Goal: Task Accomplishment & Management: Manage account settings

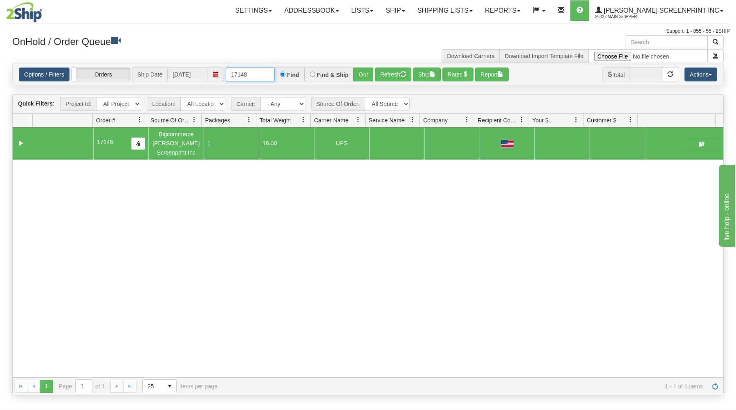
click at [268, 75] on input "17148" at bounding box center [250, 74] width 49 height 14
type input "1"
click at [274, 51] on div "OnHold / Order Queue" at bounding box center [187, 43] width 362 height 16
click at [239, 77] on input "text" at bounding box center [250, 74] width 49 height 14
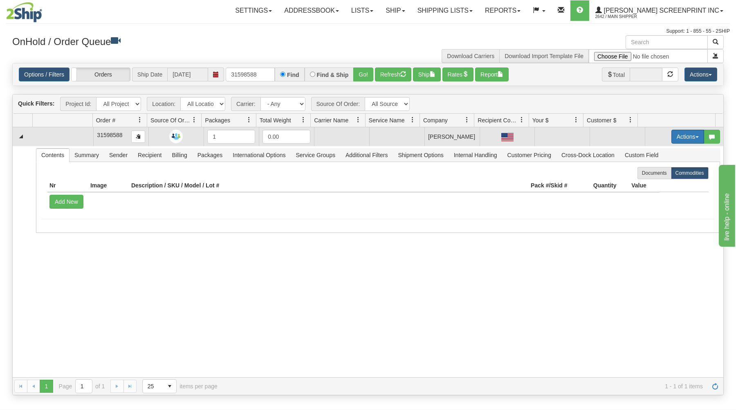
click at [671, 134] on button "Actions" at bounding box center [687, 137] width 33 height 14
click at [646, 151] on span at bounding box center [649, 152] width 6 height 6
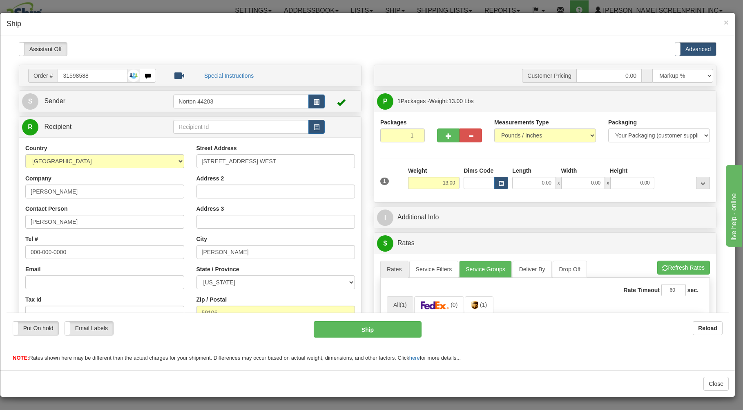
type input "12.95"
click at [446, 133] on span "button" at bounding box center [449, 135] width 6 height 5
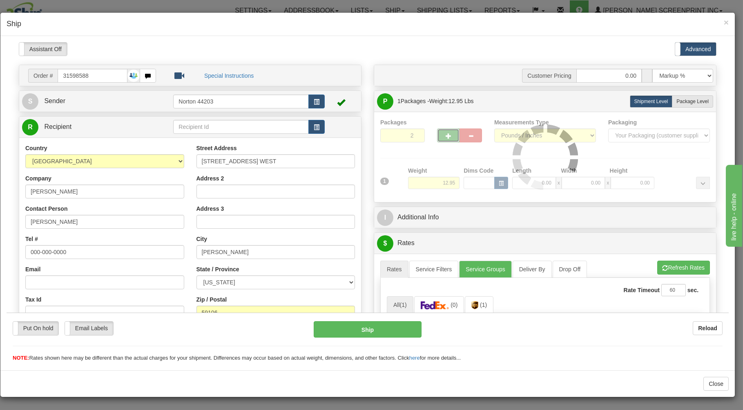
click at [446, 133] on span "button" at bounding box center [449, 135] width 6 height 5
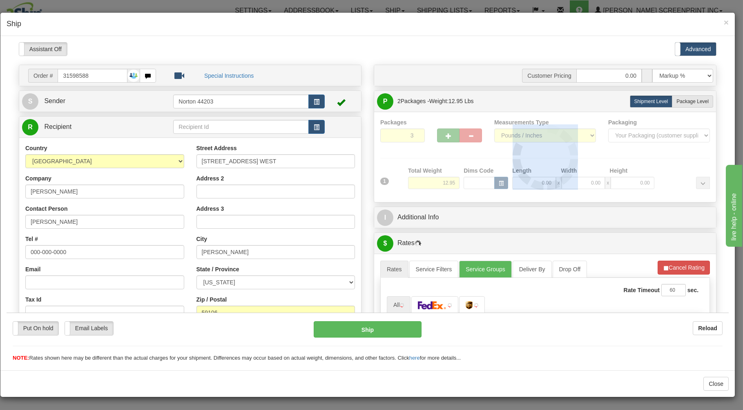
click at [443, 133] on div at bounding box center [545, 157] width 330 height 78
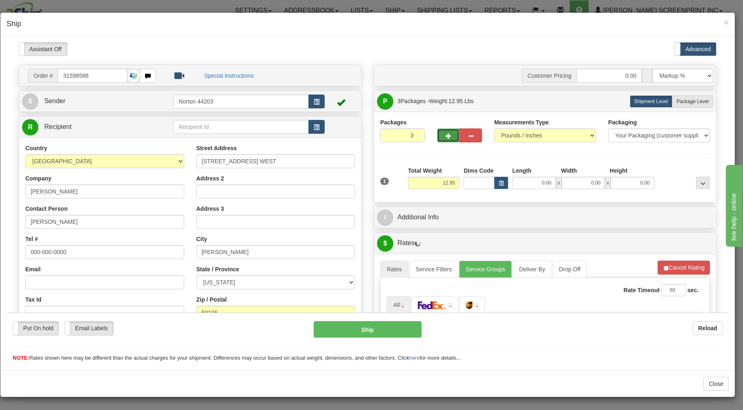
click at [446, 133] on span "button" at bounding box center [449, 135] width 6 height 5
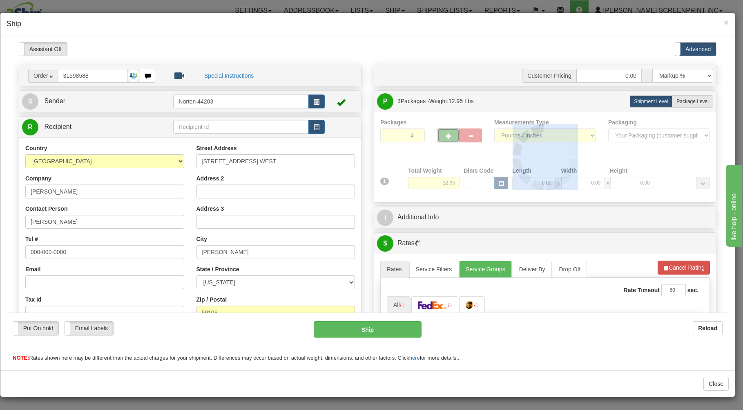
click at [443, 133] on div at bounding box center [545, 157] width 330 height 78
click at [446, 133] on span "button" at bounding box center [449, 135] width 6 height 5
click at [443, 133] on div at bounding box center [545, 157] width 330 height 78
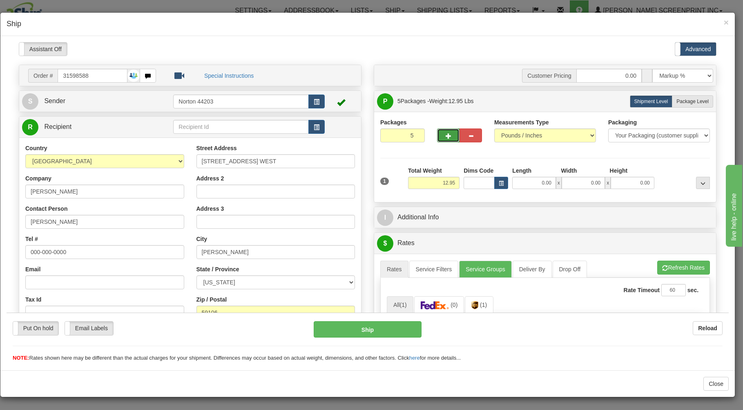
click at [446, 133] on span "button" at bounding box center [449, 135] width 6 height 5
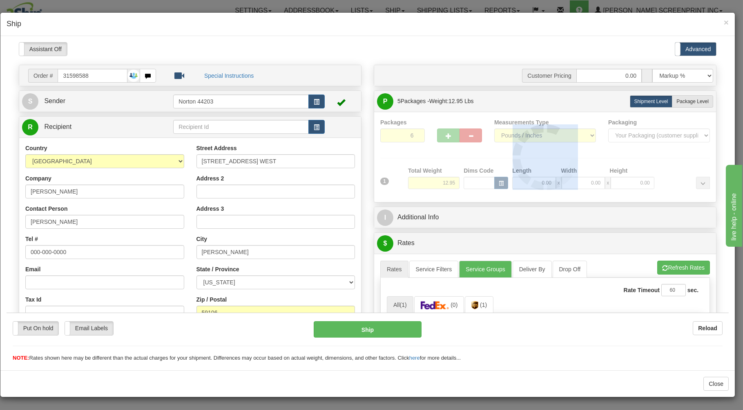
click at [444, 133] on div "Packages 6 1 Measurements Type" at bounding box center [545, 157] width 330 height 78
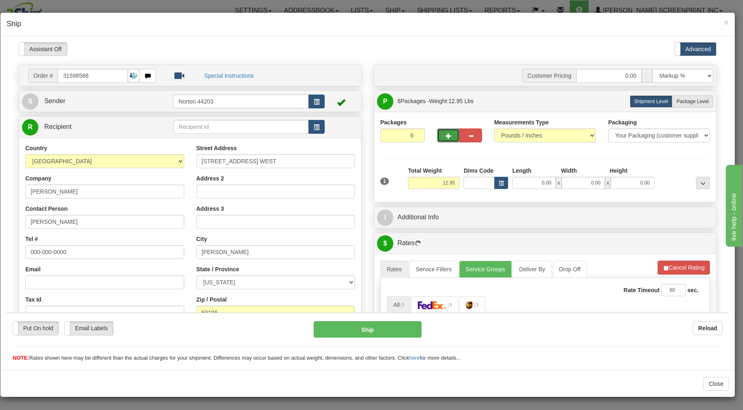
click at [446, 133] on span "button" at bounding box center [449, 135] width 6 height 5
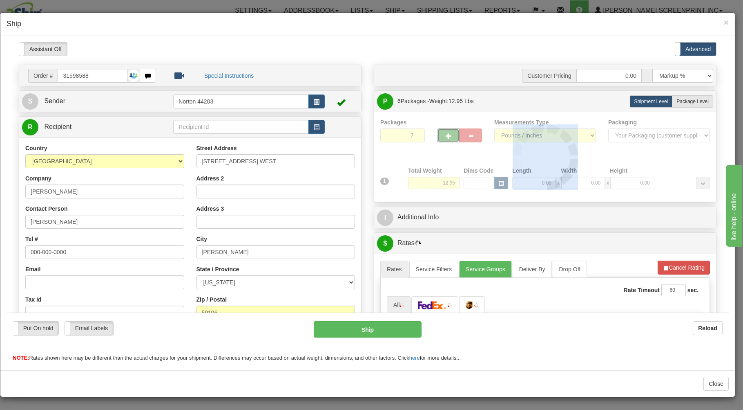
click at [444, 133] on div at bounding box center [545, 157] width 330 height 78
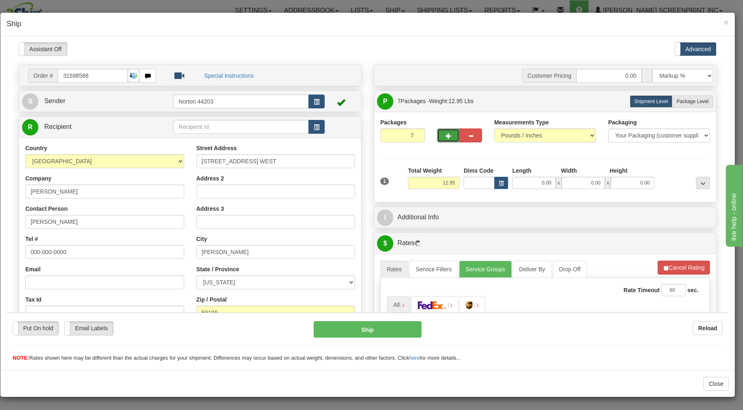
click at [446, 133] on span "button" at bounding box center [449, 135] width 6 height 5
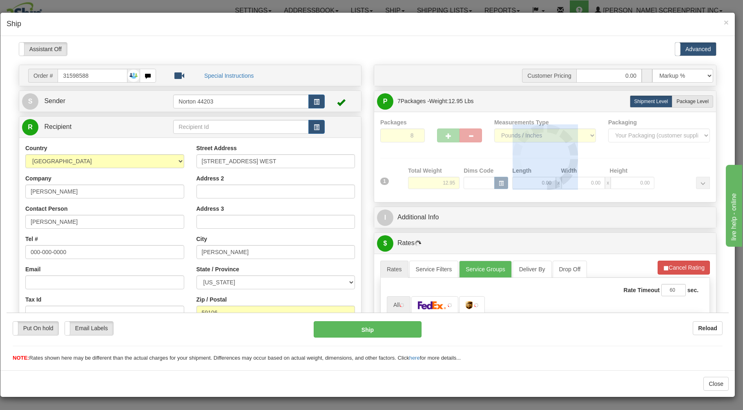
click at [444, 133] on div at bounding box center [545, 157] width 330 height 78
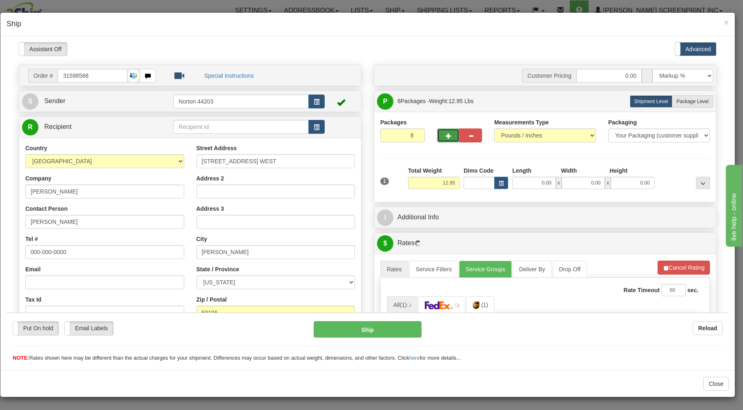
click at [446, 133] on span "button" at bounding box center [449, 135] width 6 height 5
type input "10"
click at [677, 101] on span "Package Level" at bounding box center [693, 101] width 32 height 6
radio input "true"
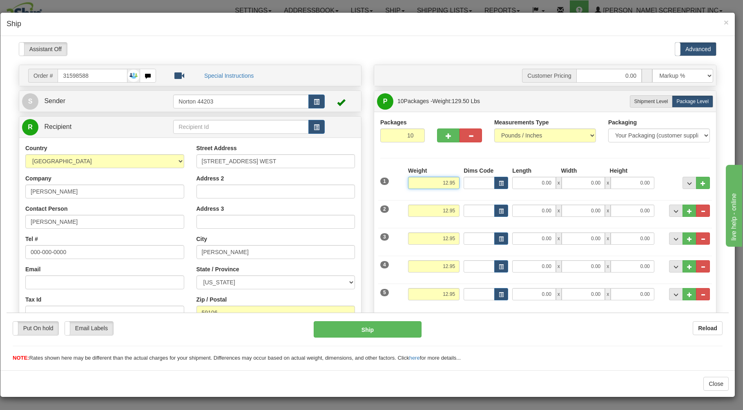
click at [452, 184] on input "12.95" at bounding box center [433, 182] width 51 height 12
type input "1"
type input "44.95"
click at [535, 182] on input "0.00" at bounding box center [534, 182] width 43 height 12
type input "38.00"
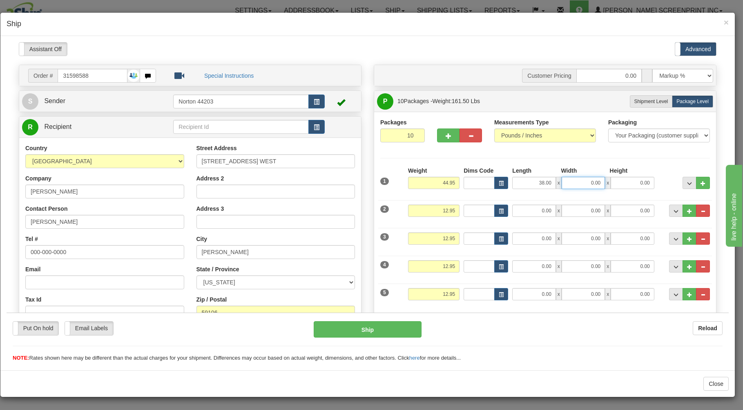
drag, startPoint x: 578, startPoint y: 183, endPoint x: 574, endPoint y: 179, distance: 6.1
click at [576, 181] on input "0.00" at bounding box center [583, 182] width 43 height 12
type input "20.00"
click at [621, 184] on input "0.00" at bounding box center [632, 182] width 43 height 12
type input "9.00"
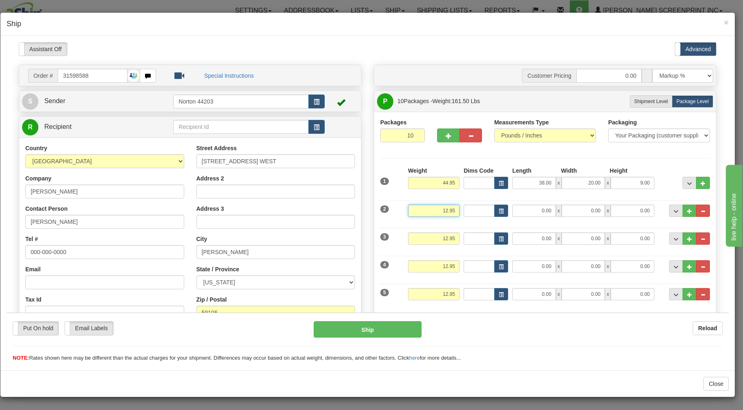
click at [453, 211] on input "12.95" at bounding box center [433, 210] width 51 height 12
type input "1"
type input "49.75"
click at [556, 213] on span "x" at bounding box center [559, 210] width 6 height 12
click at [544, 212] on input "0.00" at bounding box center [534, 210] width 43 height 12
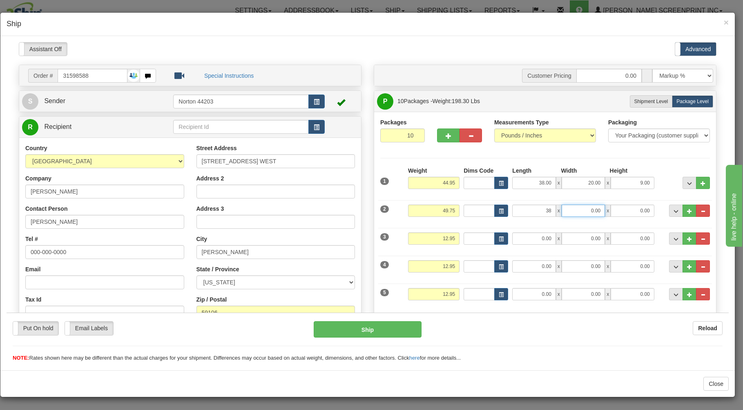
type input "38.00"
click at [574, 212] on input "0.00" at bounding box center [583, 210] width 43 height 12
type input "20.00"
click at [633, 208] on input "0.00" at bounding box center [632, 210] width 43 height 12
type input "11.00"
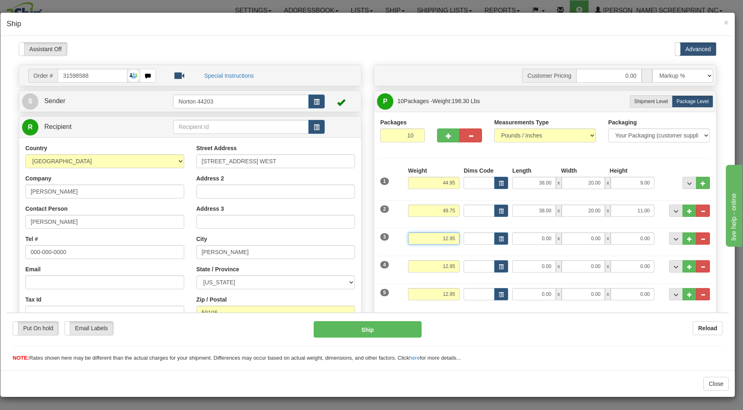
drag, startPoint x: 452, startPoint y: 238, endPoint x: 457, endPoint y: 237, distance: 5.8
click at [454, 239] on input "12.95" at bounding box center [433, 238] width 51 height 12
click at [450, 239] on input "13.00" at bounding box center [433, 238] width 51 height 12
type input "1"
type input "14.35"
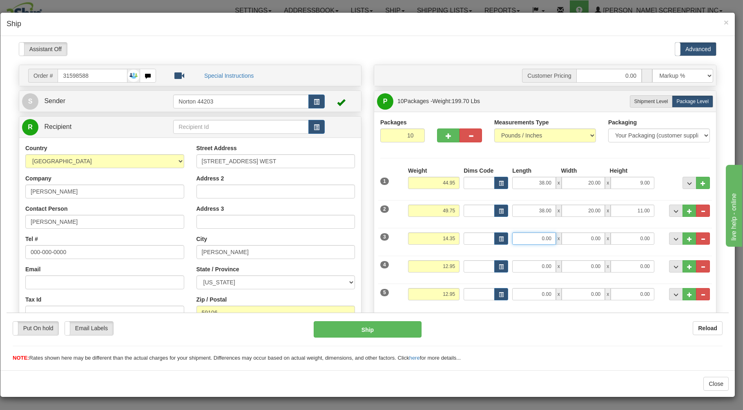
click at [541, 238] on input "0.00" at bounding box center [534, 238] width 43 height 12
type input "38.00"
click at [593, 239] on input "0.00" at bounding box center [583, 238] width 43 height 12
type input "20.00"
click at [636, 239] on input "0.00" at bounding box center [632, 238] width 43 height 12
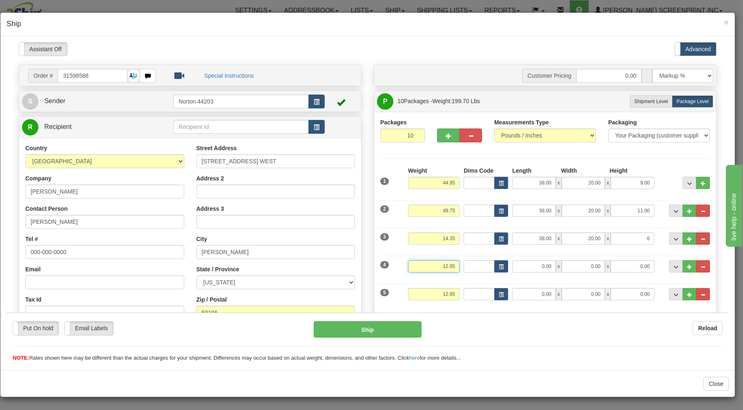
type input "6.00"
click at [452, 267] on input "12.95" at bounding box center [433, 266] width 51 height 12
type input "1"
type input "10.65"
click at [544, 265] on input "0.00" at bounding box center [534, 266] width 43 height 12
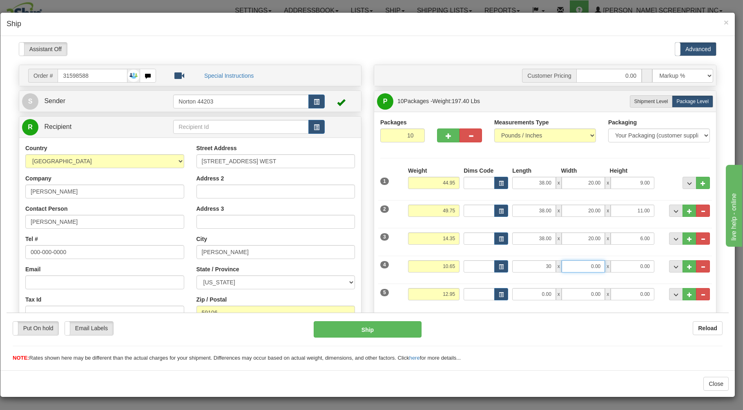
type input "30.00"
click at [597, 269] on input "0.00" at bounding box center [583, 266] width 43 height 12
type input "27.00"
click at [632, 267] on input "0.00" at bounding box center [632, 266] width 43 height 12
type input "6.00"
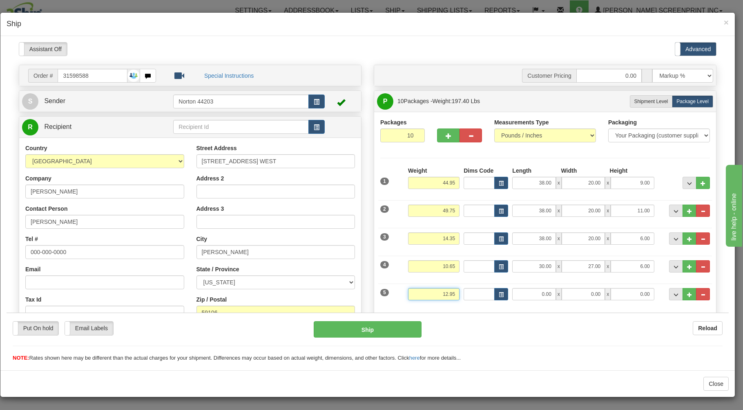
click at [453, 294] on input "12.95" at bounding box center [433, 293] width 51 height 12
click at [451, 295] on input "12.9512.90" at bounding box center [433, 293] width 51 height 12
type input "1"
type input "12.90"
click at [546, 292] on input "0.00" at bounding box center [534, 293] width 43 height 12
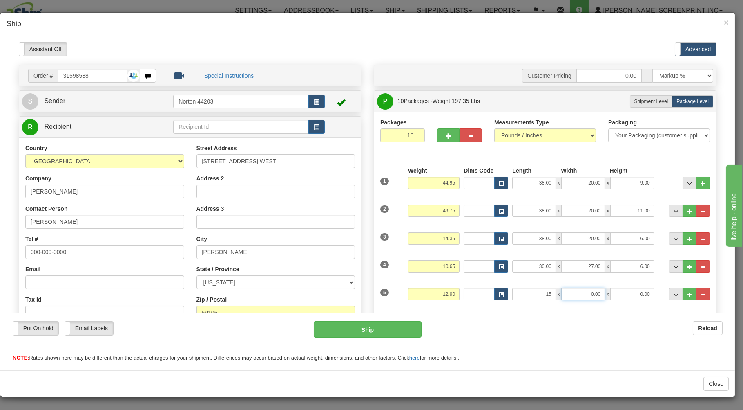
type input "15.00"
click at [569, 292] on input "0.00" at bounding box center [583, 293] width 43 height 12
type input "15.00"
click at [614, 293] on input "0.00" at bounding box center [632, 293] width 43 height 12
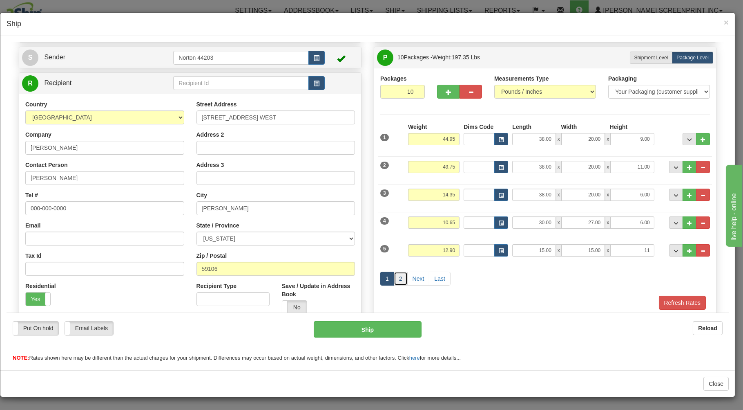
type input "11.00"
click at [395, 280] on link "2" at bounding box center [401, 278] width 14 height 14
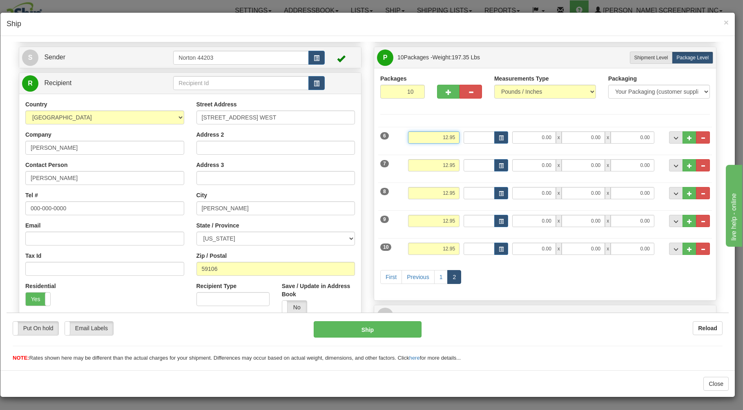
click at [454, 138] on input "12.95" at bounding box center [433, 137] width 51 height 12
type input "1"
type input "12.80"
click at [540, 138] on input "0.00" at bounding box center [534, 137] width 43 height 12
type input "15.00"
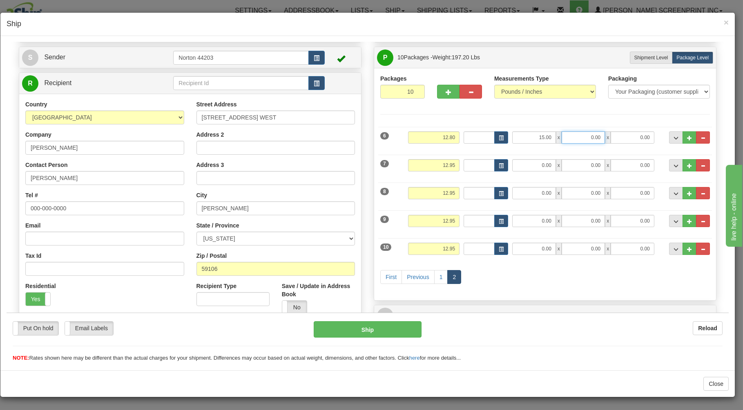
drag, startPoint x: 592, startPoint y: 136, endPoint x: 588, endPoint y: 157, distance: 21.2
click at [592, 140] on input "0.00" at bounding box center [583, 137] width 43 height 12
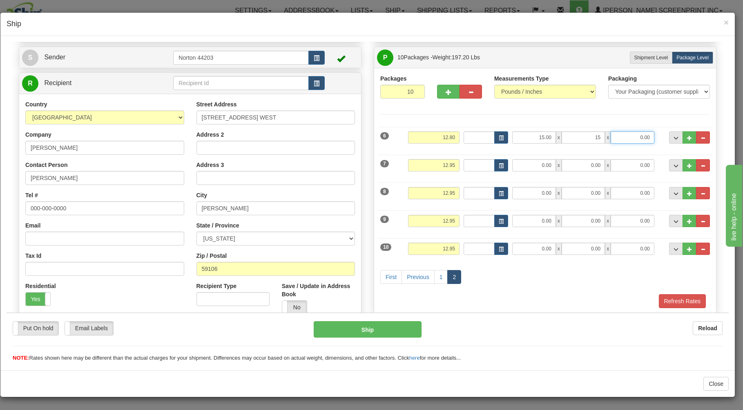
type input "15.00"
click at [626, 137] on input "0.00" at bounding box center [632, 137] width 43 height 12
type input "12.00"
click at [451, 166] on input "12.95" at bounding box center [433, 165] width 51 height 12
type input "1"
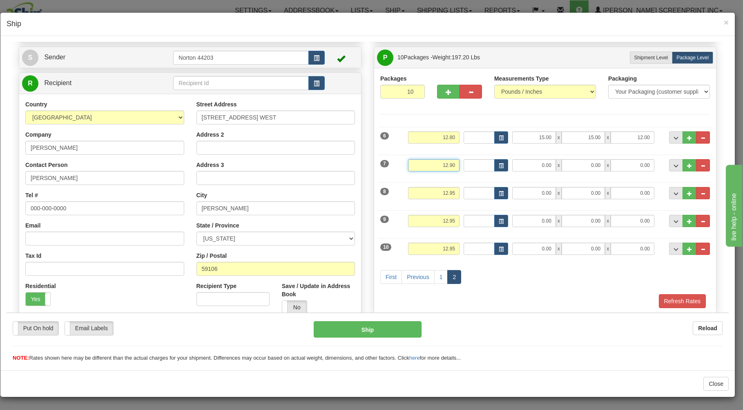
type input "12.90"
click at [545, 165] on input "0.00" at bounding box center [534, 165] width 43 height 12
type input "15.00"
click at [593, 166] on input "0.00" at bounding box center [583, 165] width 43 height 12
type input "15.00"
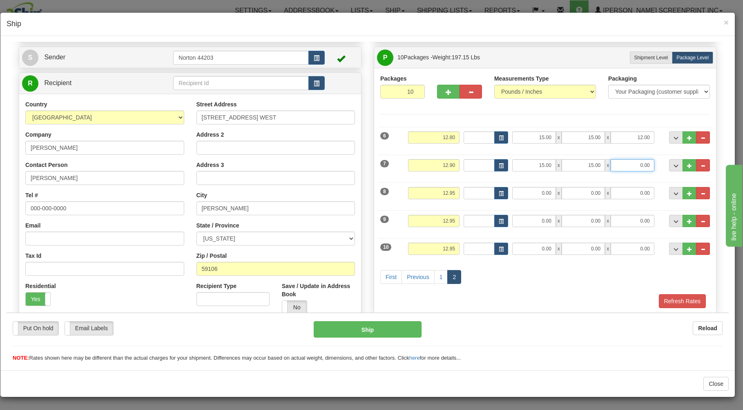
click at [636, 168] on input "0.00" at bounding box center [632, 165] width 43 height 12
type input "11.00"
click at [452, 195] on input "12.95" at bounding box center [433, 192] width 51 height 12
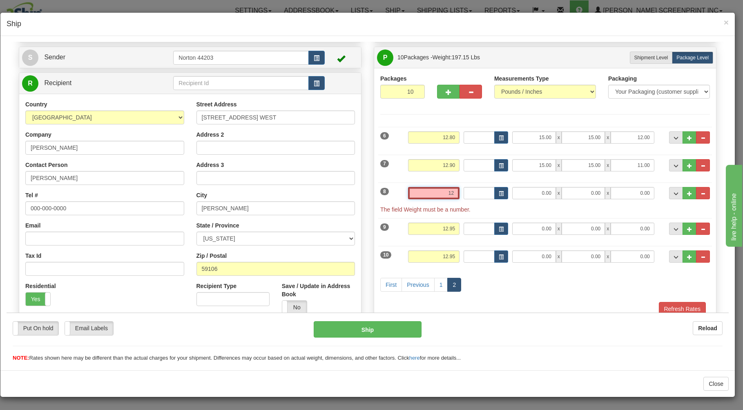
type input "1"
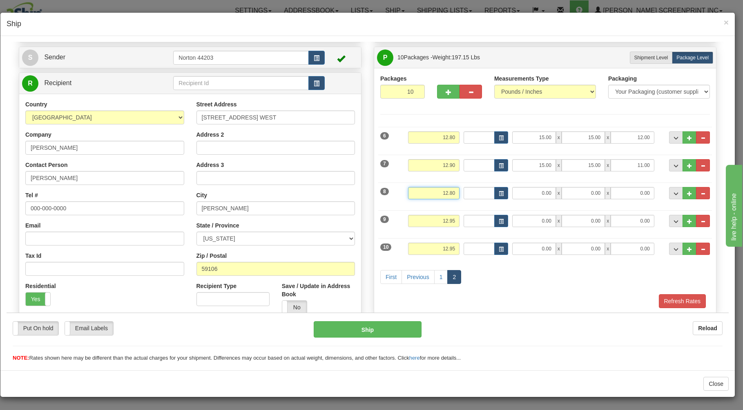
type input "12.80"
click at [549, 196] on input "0.00" at bounding box center [534, 192] width 43 height 12
type input "15.00"
click at [590, 199] on input "0.00" at bounding box center [583, 192] width 43 height 12
type input "15.00"
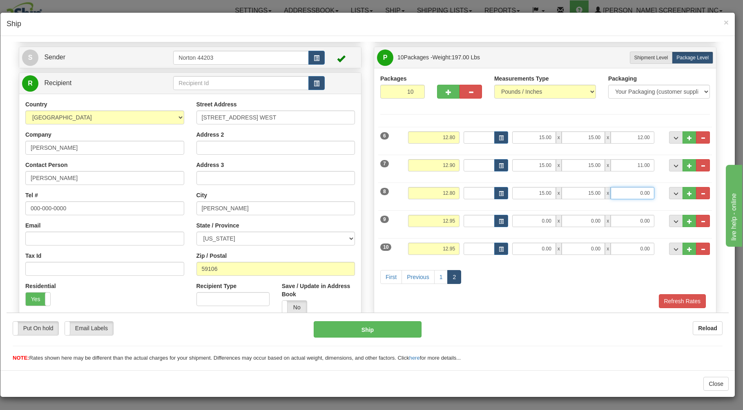
click at [615, 191] on input "0.00" at bounding box center [632, 192] width 43 height 12
type input "12.00"
click at [452, 222] on input "12.95" at bounding box center [433, 220] width 51 height 12
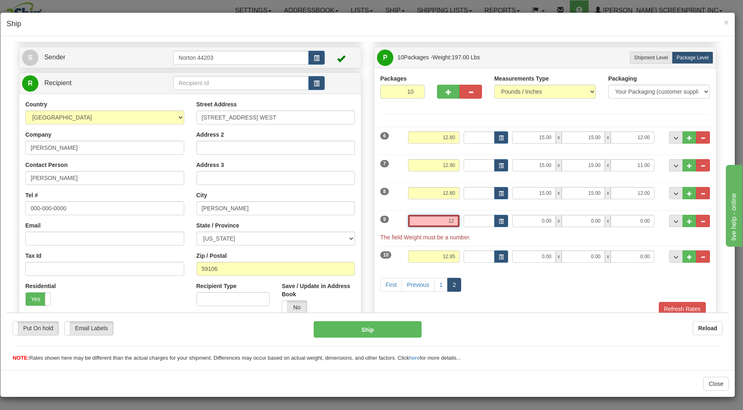
type input "1"
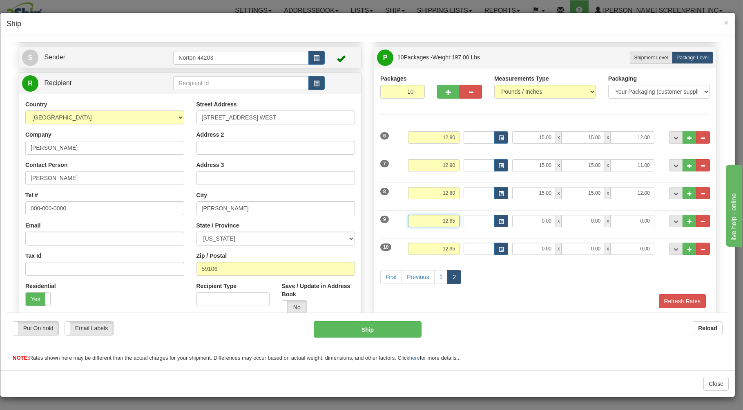
type input "12.85"
click at [549, 222] on input "0.00" at bounding box center [534, 220] width 43 height 12
type input "15.00"
drag, startPoint x: 584, startPoint y: 222, endPoint x: 582, endPoint y: 212, distance: 10.9
click at [584, 221] on input "0.00" at bounding box center [583, 220] width 43 height 12
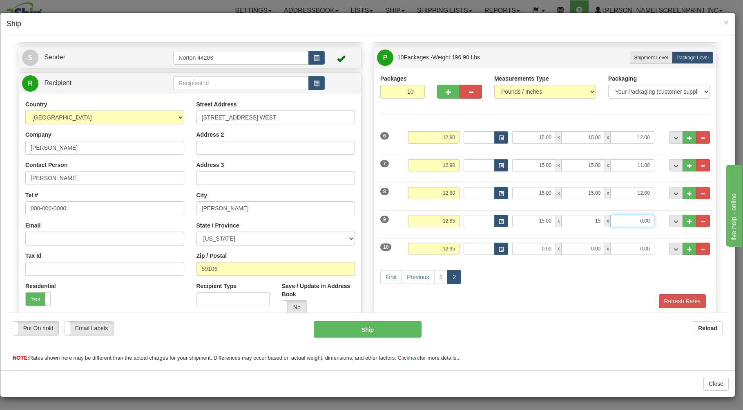
type input "15.00"
click at [635, 223] on input "0.00" at bounding box center [632, 220] width 43 height 12
type input "12.00"
click at [452, 249] on input "12.95" at bounding box center [433, 248] width 51 height 12
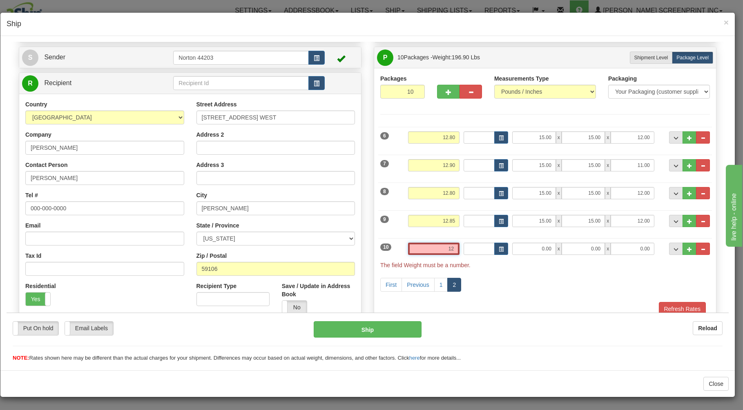
type input "1"
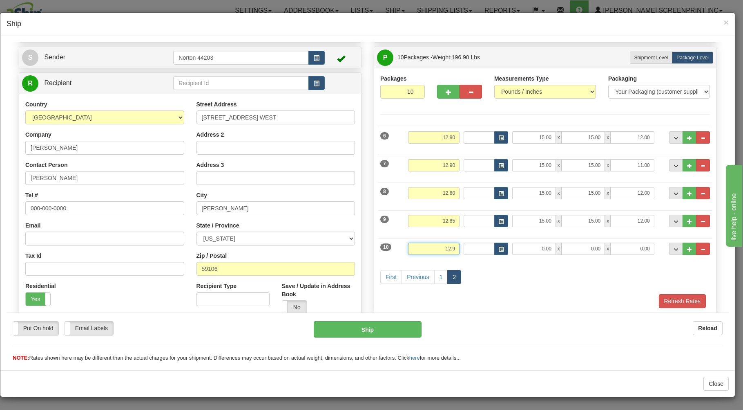
type input "12.95"
click at [547, 250] on input "0.00" at bounding box center [534, 248] width 43 height 12
type input "15.00"
click at [581, 247] on input "0.00" at bounding box center [583, 248] width 43 height 12
type input "15.00"
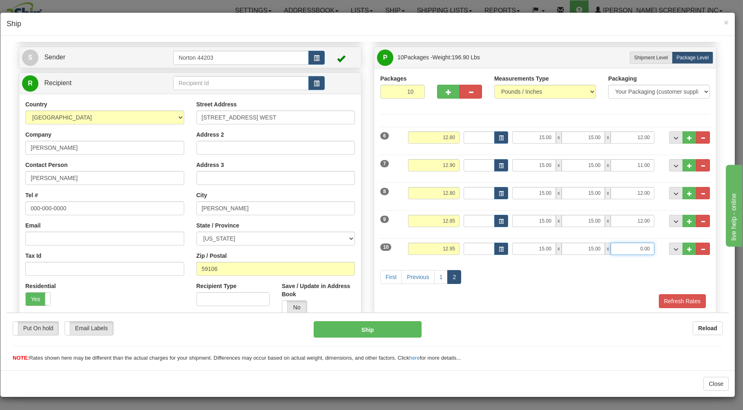
click at [640, 251] on input "0.00" at bounding box center [632, 248] width 43 height 12
type input "11.00"
click at [654, 257] on div "10 Weight 12.95 Dims Code Length Width 15.00" at bounding box center [545, 246] width 334 height 27
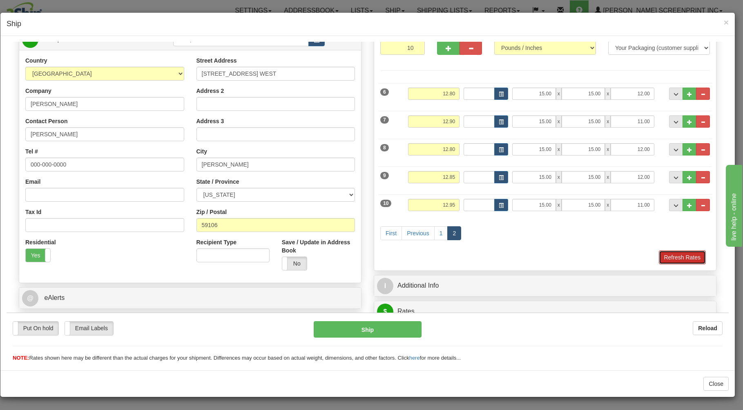
click at [671, 257] on button "Refresh Rates" at bounding box center [682, 257] width 47 height 14
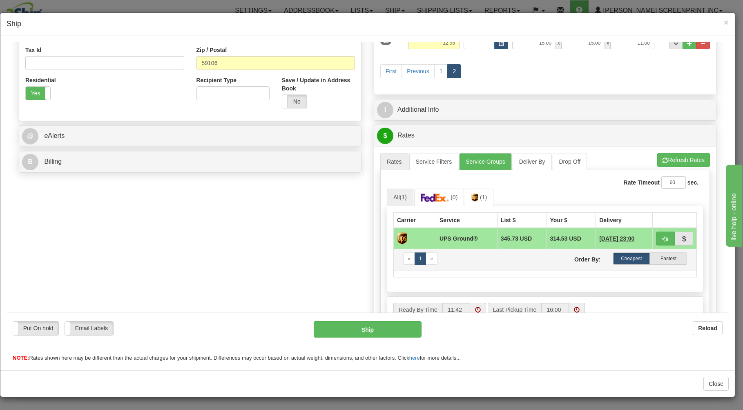
scroll to position [263, 0]
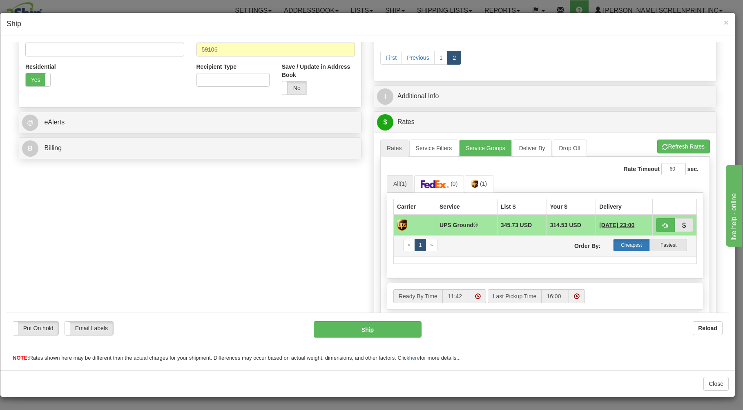
click at [627, 242] on label "Cheapest" at bounding box center [631, 244] width 37 height 12
click at [475, 184] on img at bounding box center [475, 183] width 7 height 8
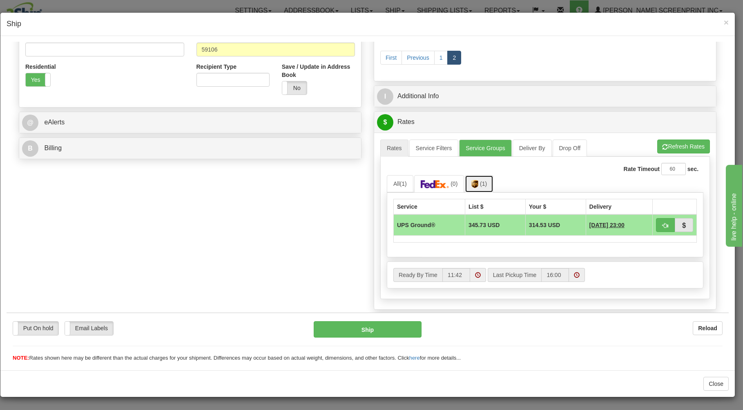
click at [475, 184] on img at bounding box center [475, 183] width 7 height 8
click at [406, 186] on link "All (1)" at bounding box center [400, 183] width 27 height 17
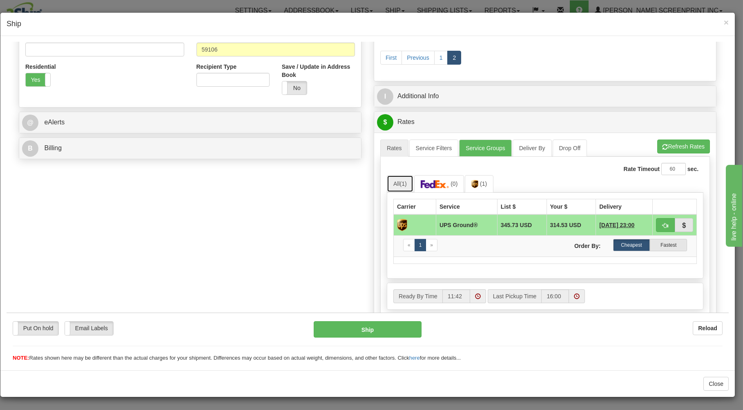
click at [402, 183] on span "(1)" at bounding box center [403, 183] width 7 height 7
click at [396, 187] on link "All (1)" at bounding box center [400, 183] width 27 height 17
click at [431, 149] on link "Service Filters" at bounding box center [434, 147] width 49 height 17
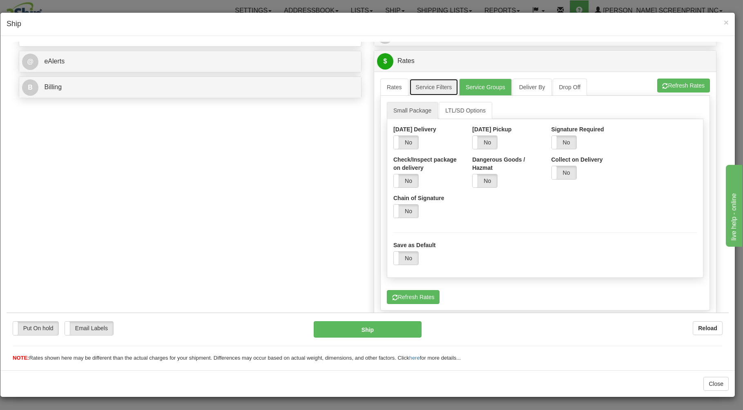
scroll to position [307, 0]
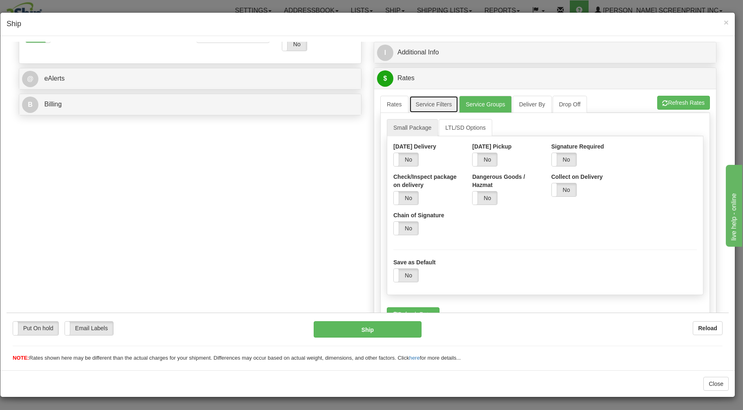
click at [437, 106] on link "Service Filters" at bounding box center [434, 103] width 49 height 17
click at [398, 107] on link "Rates" at bounding box center [394, 103] width 28 height 17
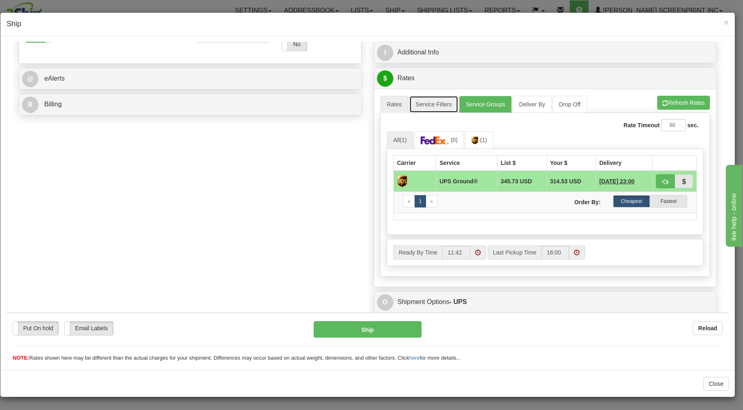
click at [431, 103] on link "Service Filters" at bounding box center [434, 103] width 49 height 17
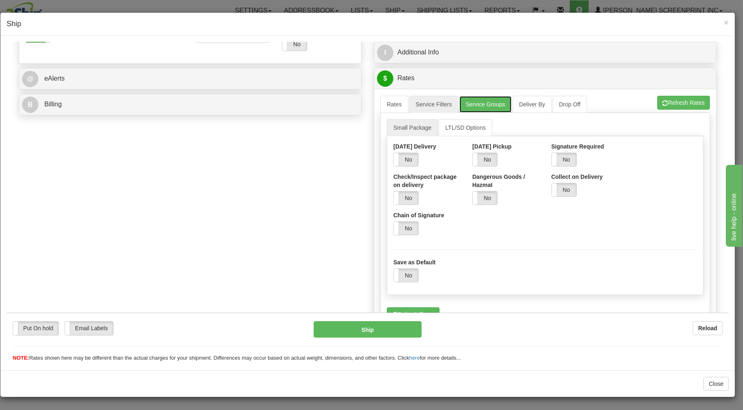
click at [480, 104] on link "Service Groups" at bounding box center [485, 103] width 52 height 17
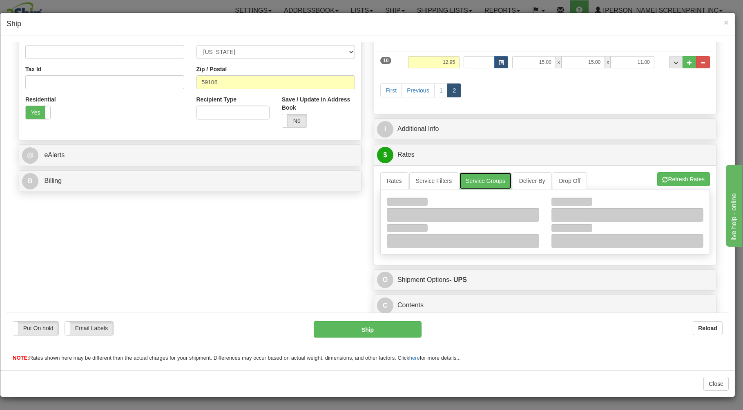
scroll to position [233, 0]
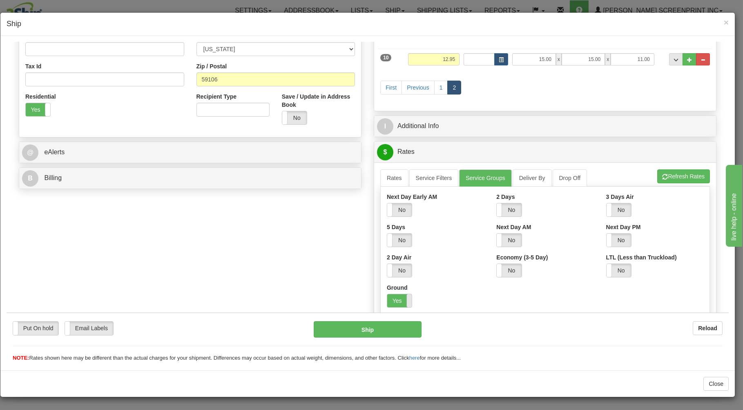
click at [402, 300] on label "Yes" at bounding box center [399, 299] width 25 height 13
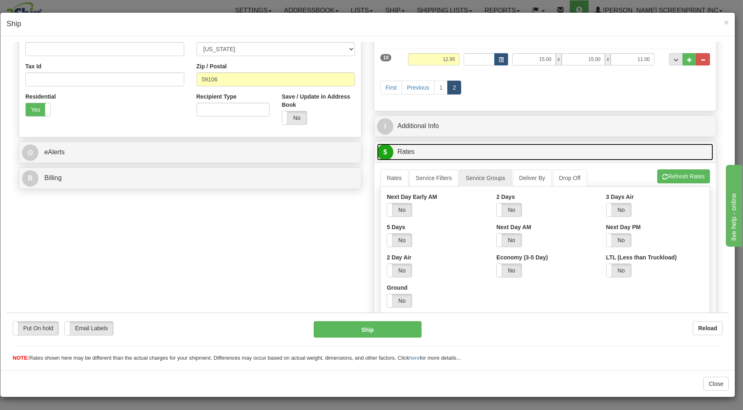
click at [457, 147] on link "$ Rates" at bounding box center [545, 151] width 336 height 17
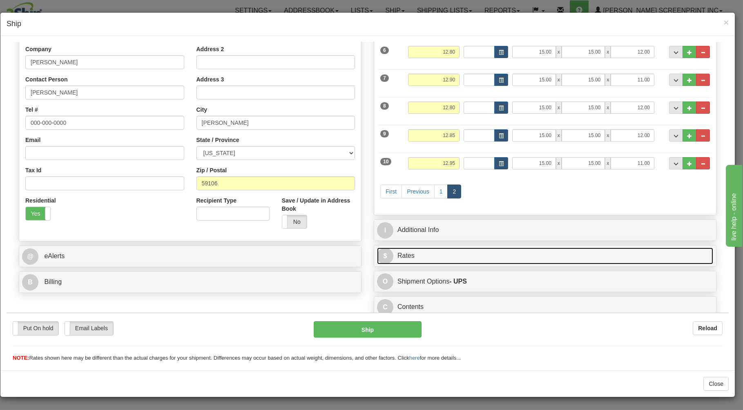
scroll to position [134, 0]
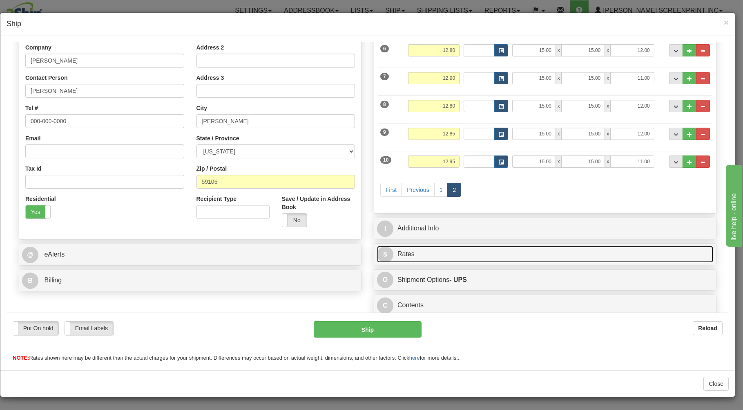
click at [424, 250] on link "$ Rates" at bounding box center [545, 253] width 336 height 17
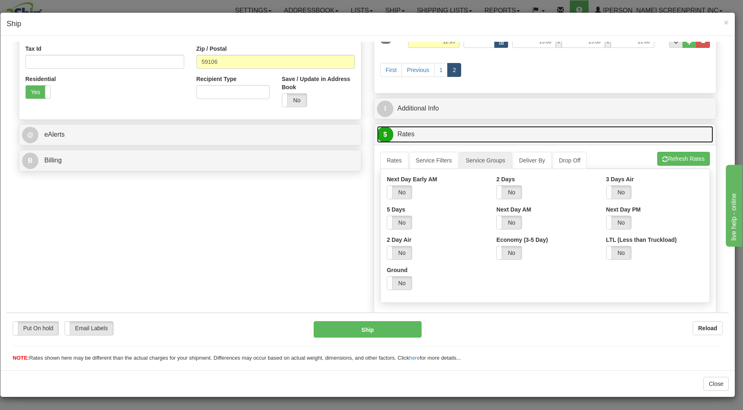
scroll to position [265, 0]
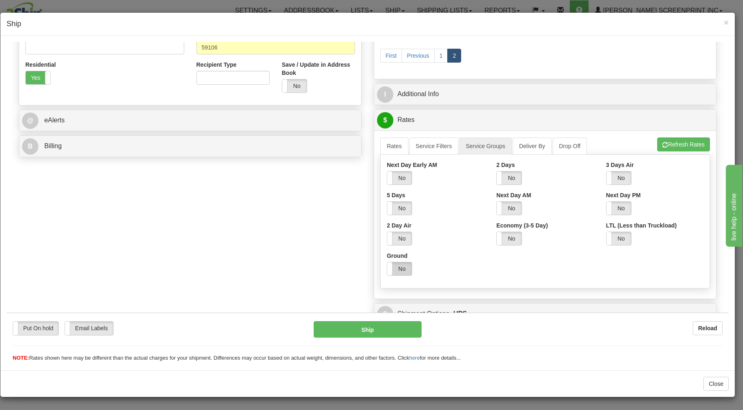
click at [404, 268] on label "No" at bounding box center [399, 268] width 25 height 13
click at [677, 144] on button "Refresh Rates" at bounding box center [684, 144] width 53 height 14
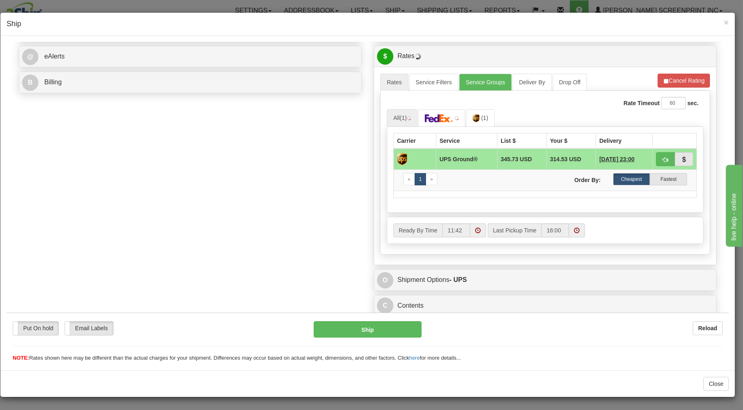
scroll to position [311, 0]
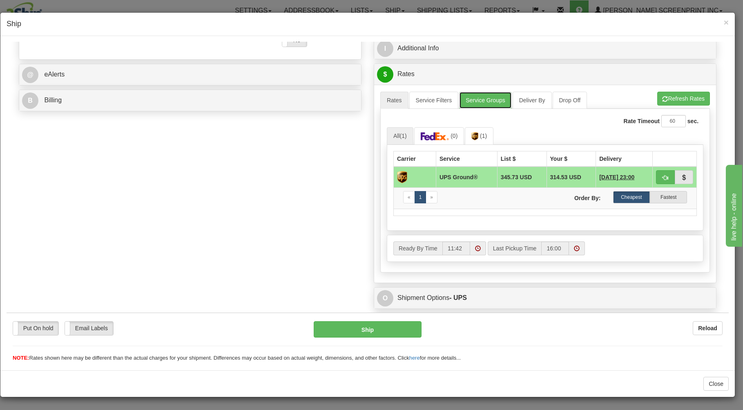
click at [481, 103] on link "Service Groups" at bounding box center [485, 99] width 52 height 17
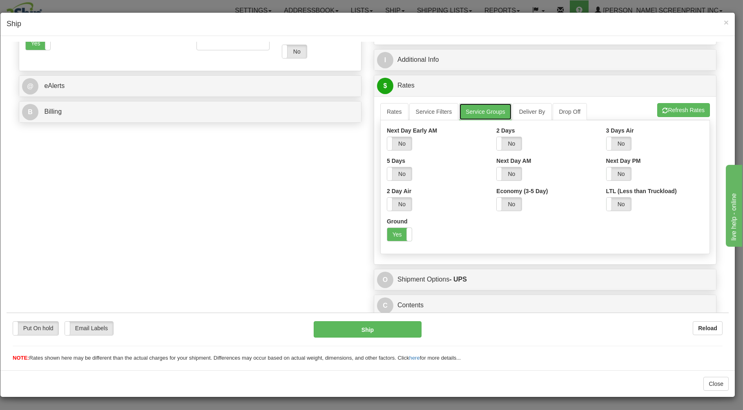
scroll to position [302, 0]
click at [395, 232] on label "Yes" at bounding box center [399, 233] width 25 height 13
click at [392, 110] on link "Rates" at bounding box center [394, 111] width 28 height 17
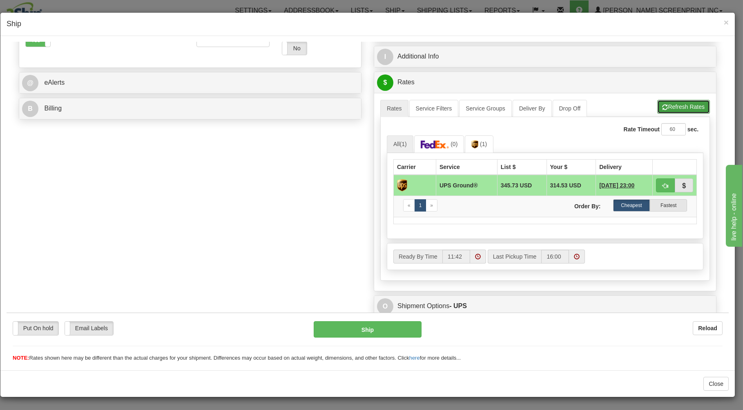
click at [674, 105] on button "Refresh Rates" at bounding box center [684, 106] width 53 height 14
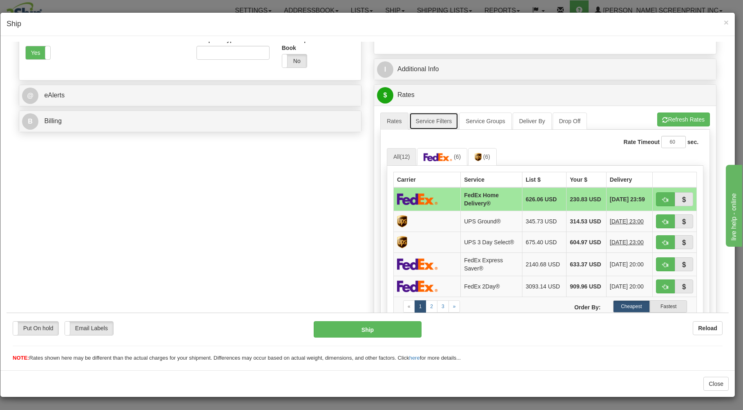
click at [449, 122] on link "Service Filters" at bounding box center [434, 120] width 49 height 17
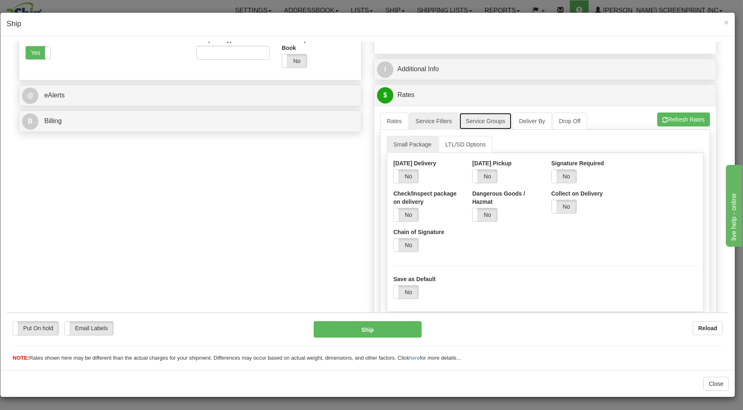
click at [462, 124] on link "Service Groups" at bounding box center [485, 120] width 52 height 17
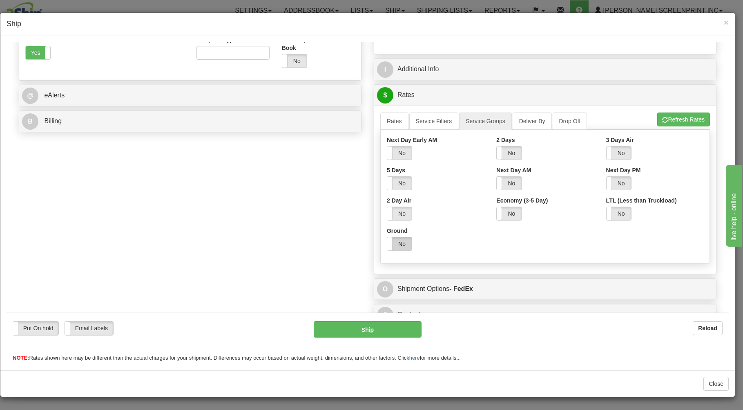
click at [392, 246] on label "No" at bounding box center [399, 243] width 25 height 13
click at [394, 241] on label "Yes" at bounding box center [399, 243] width 25 height 13
click at [395, 243] on label "No" at bounding box center [399, 243] width 25 height 13
click at [396, 243] on label "Yes" at bounding box center [399, 243] width 25 height 13
click at [385, 121] on link "Rates" at bounding box center [394, 120] width 28 height 17
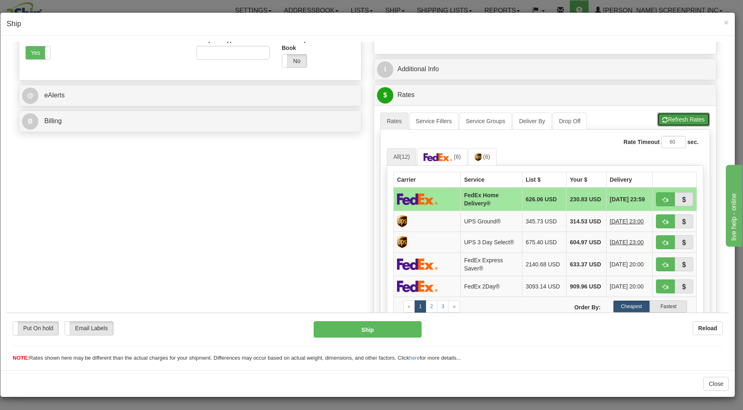
click at [659, 116] on button "Refresh Rates" at bounding box center [684, 119] width 53 height 14
click at [656, 203] on button "button" at bounding box center [665, 199] width 19 height 14
type input "90"
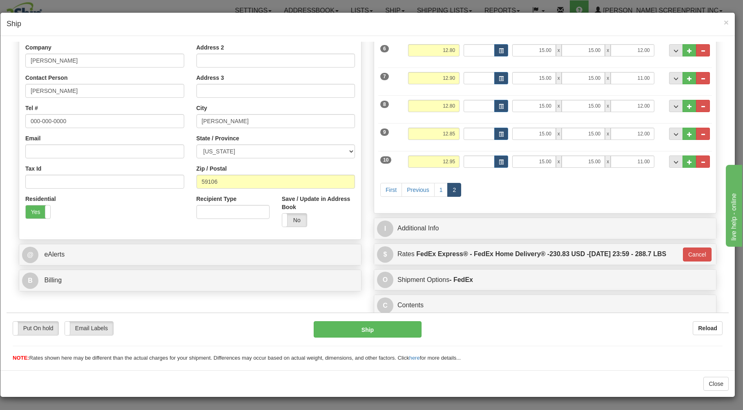
scroll to position [150, 0]
click at [394, 327] on button "Ship" at bounding box center [368, 328] width 108 height 16
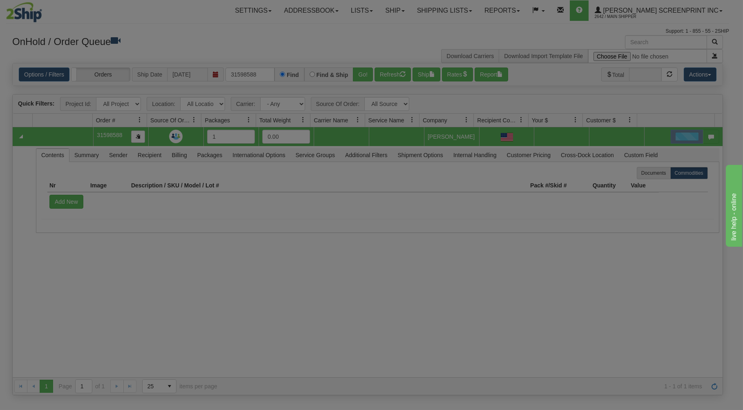
scroll to position [0, 0]
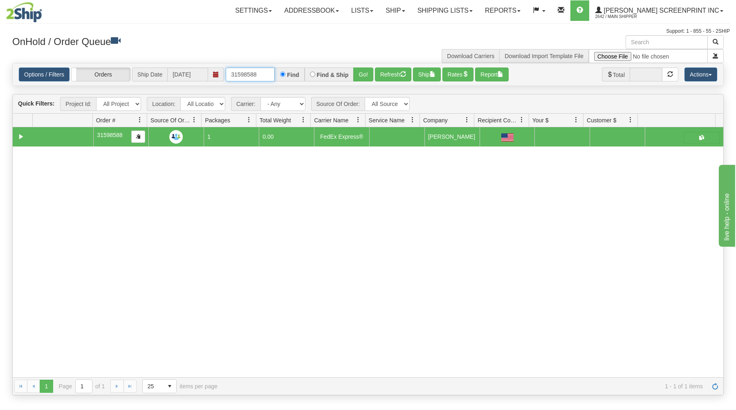
click at [265, 70] on input "31598588" at bounding box center [250, 74] width 49 height 14
type input "3"
click at [235, 58] on div "OnHold / Order Queue Download Carriers Download Import Template File" at bounding box center [367, 49] width 723 height 28
drag, startPoint x: 261, startPoint y: 75, endPoint x: 270, endPoint y: 83, distance: 12.2
click at [264, 79] on input "text" at bounding box center [250, 74] width 49 height 14
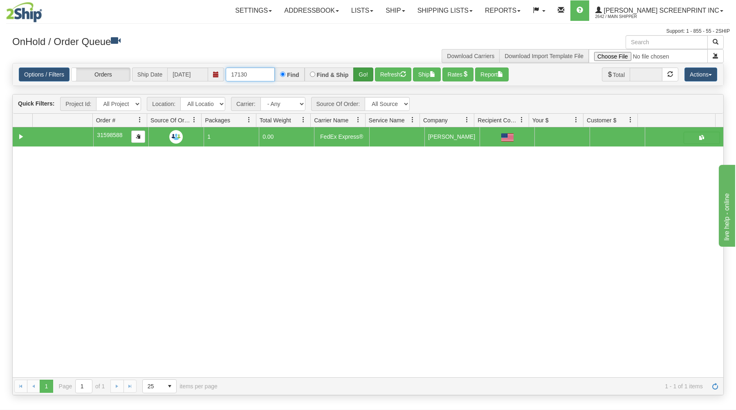
type input "17130"
click at [365, 77] on button "Go!" at bounding box center [363, 74] width 20 height 14
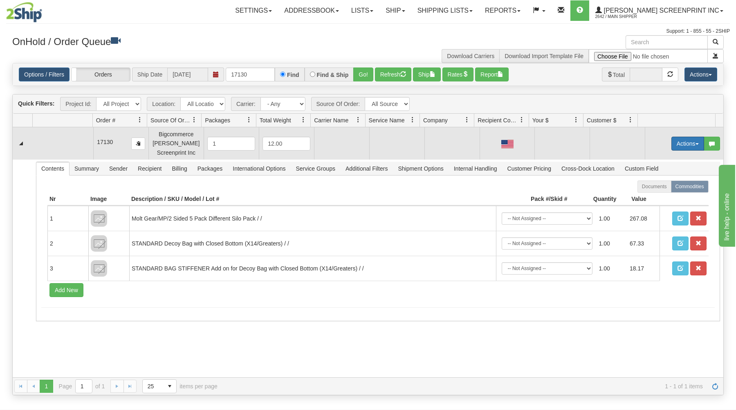
click at [671, 143] on button "Actions" at bounding box center [687, 144] width 33 height 14
click at [646, 157] on span at bounding box center [649, 159] width 6 height 6
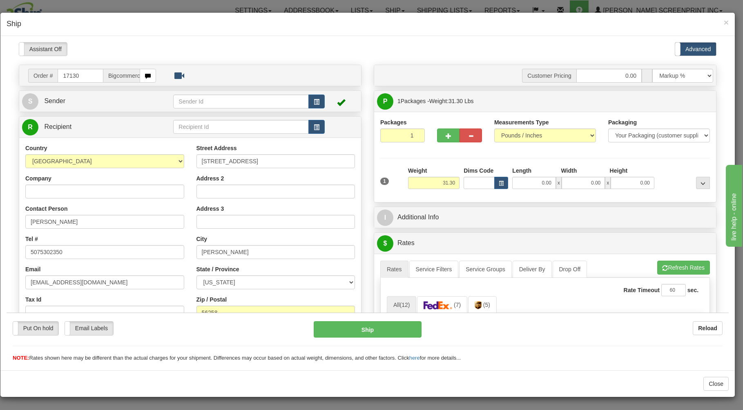
scroll to position [44, 0]
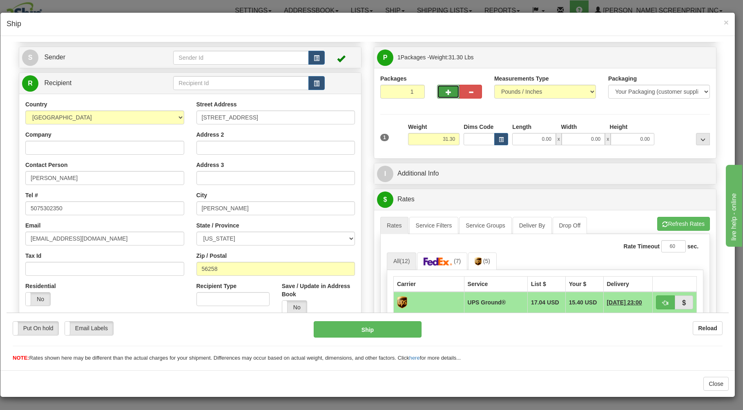
click at [438, 92] on button "button" at bounding box center [448, 91] width 22 height 14
type input "2"
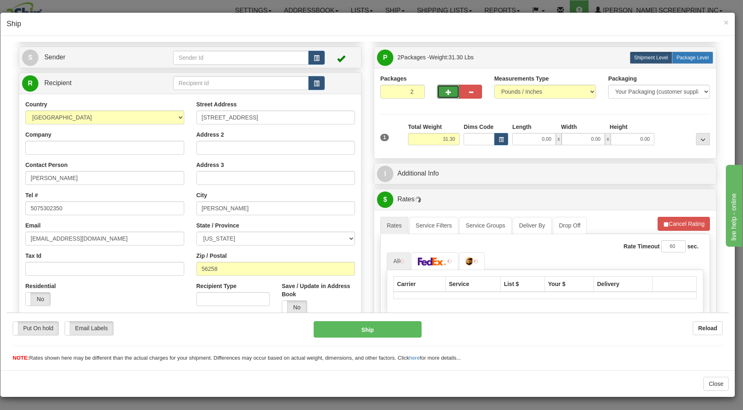
click at [678, 58] on span "Package Level" at bounding box center [693, 57] width 32 height 6
radio input "true"
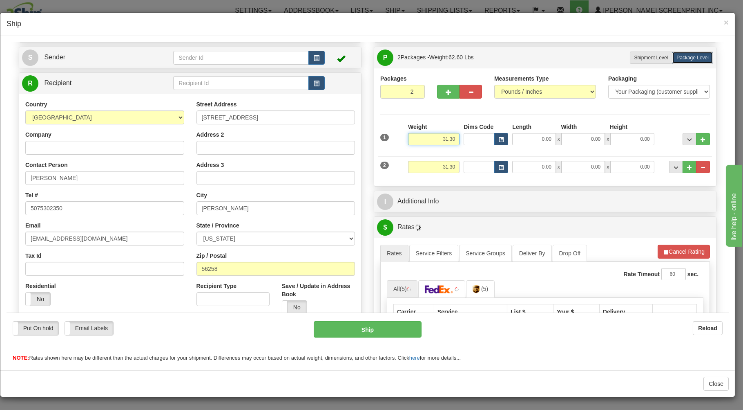
click at [451, 139] on input "31.30" at bounding box center [433, 138] width 51 height 12
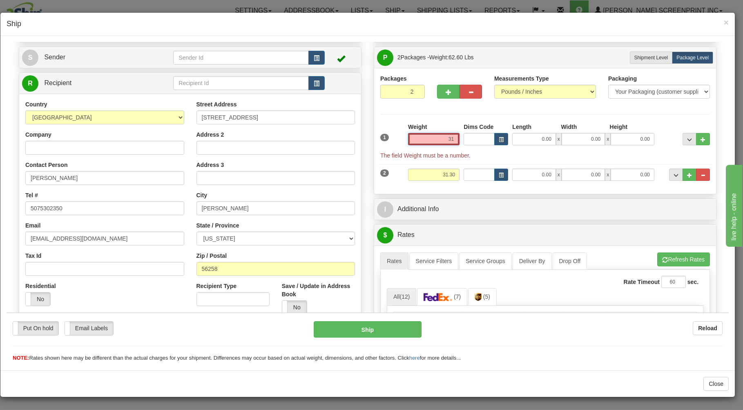
type input "3"
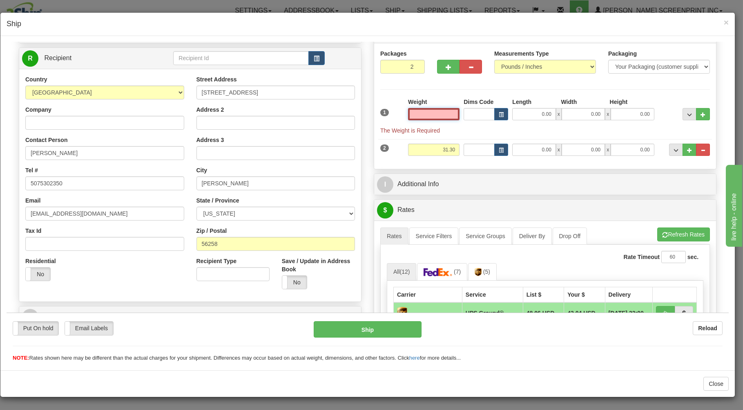
scroll to position [87, 0]
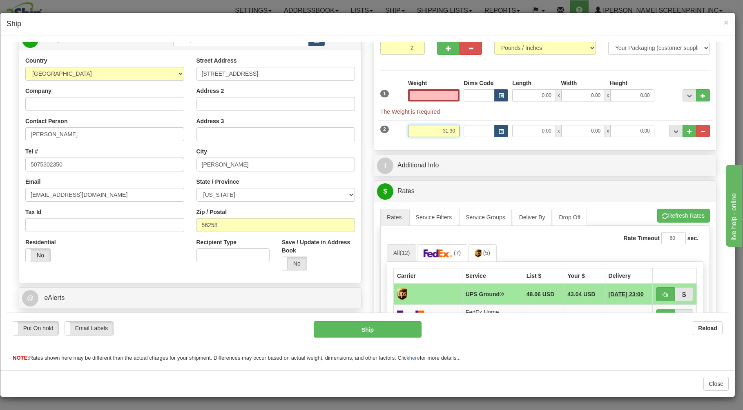
type input "0.00"
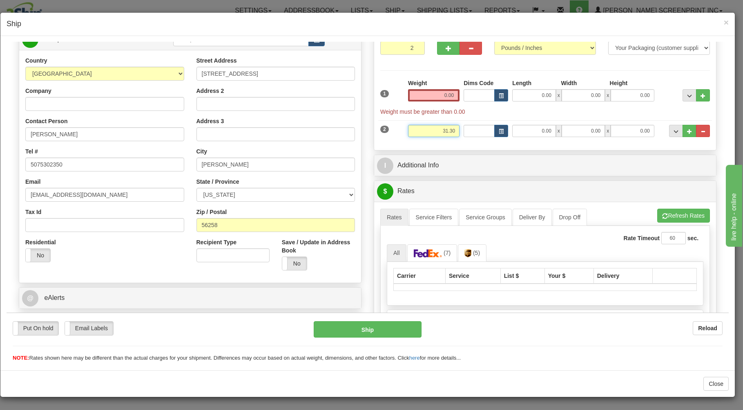
click at [450, 130] on input "31.30" at bounding box center [433, 130] width 51 height 12
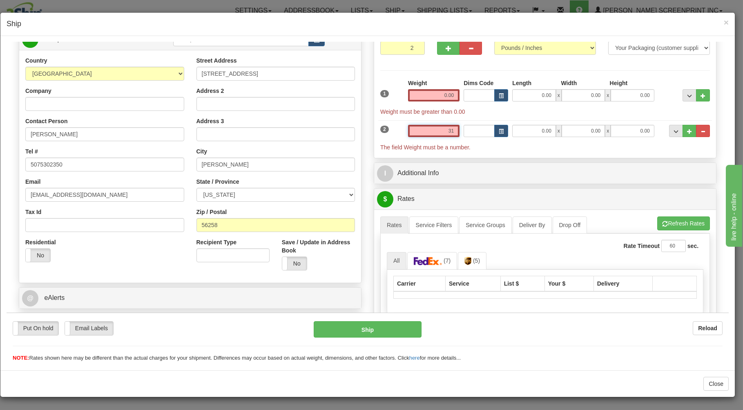
type input "3"
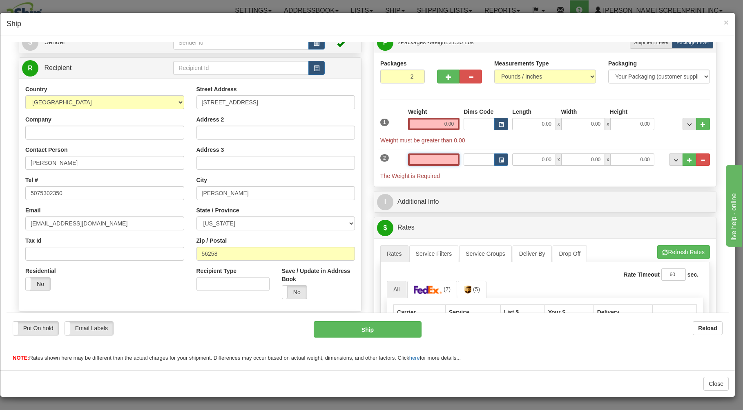
scroll to position [44, 0]
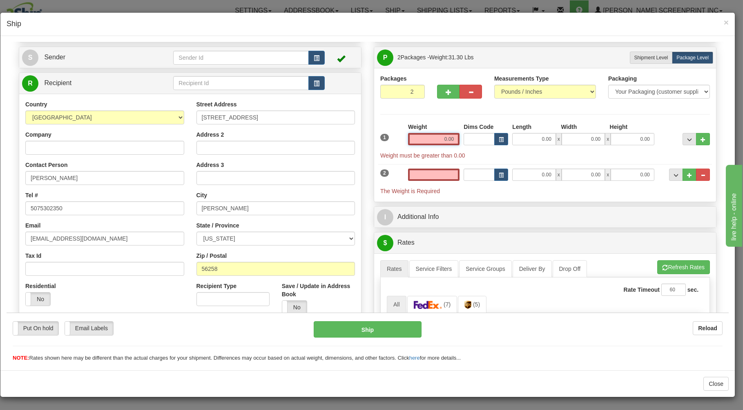
type input "0.00"
click at [446, 137] on input "0.00" at bounding box center [433, 138] width 51 height 12
click at [448, 139] on input "text" at bounding box center [433, 138] width 51 height 12
click at [452, 140] on input "text" at bounding box center [433, 138] width 51 height 12
type input "31.25"
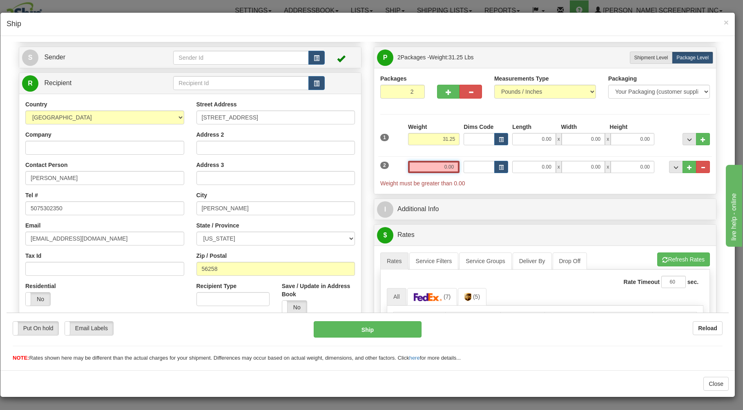
type input "0.05"
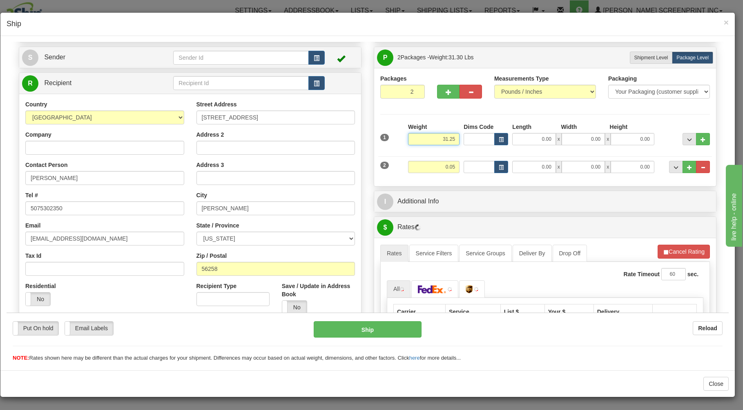
click at [452, 138] on input "31.25" at bounding box center [433, 138] width 51 height 12
type input "28.70"
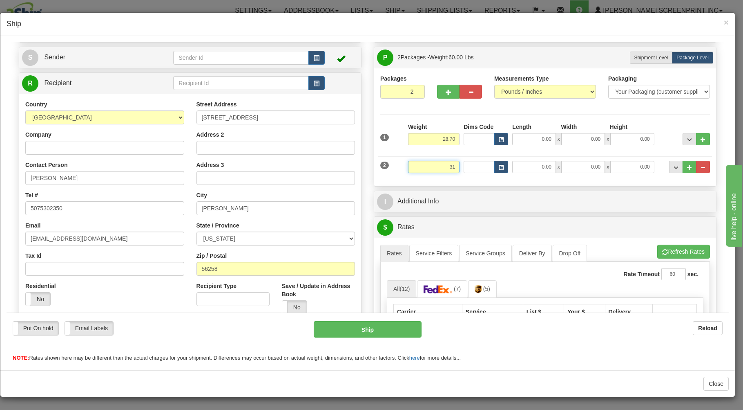
type input "3"
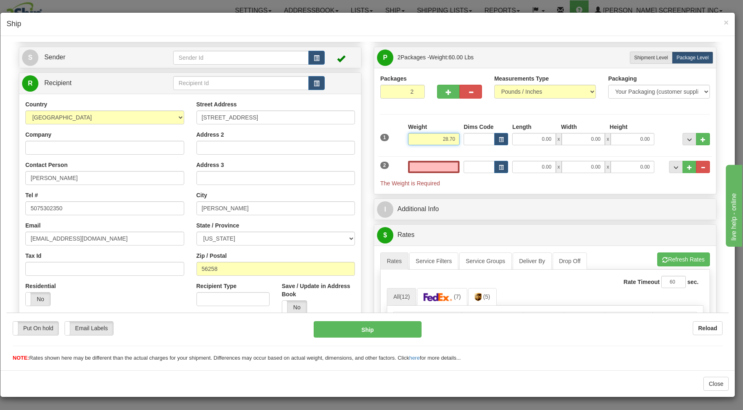
type input "0.00"
drag, startPoint x: 453, startPoint y: 139, endPoint x: 438, endPoint y: 139, distance: 14.7
click at [451, 138] on input "28.70" at bounding box center [433, 138] width 51 height 12
click at [453, 141] on input "28.70" at bounding box center [433, 138] width 51 height 12
type input "2"
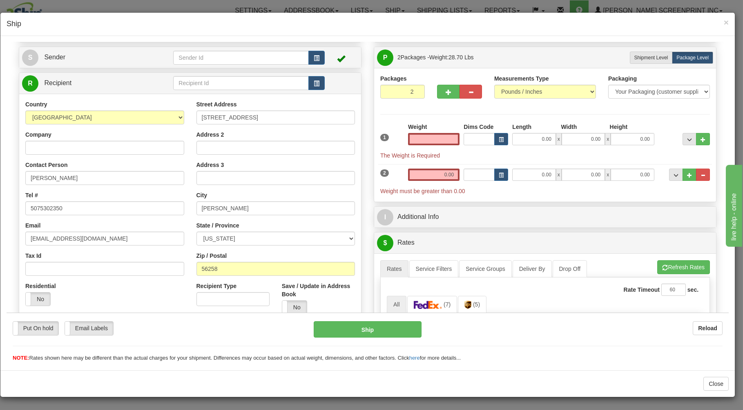
type input "0.00"
click at [436, 116] on div "Packages 2 2 Measurements Type" at bounding box center [545, 134] width 330 height 121
click at [450, 139] on input "0.00" at bounding box center [433, 138] width 51 height 12
type input "0.00"
click at [461, 92] on button "button" at bounding box center [471, 91] width 22 height 14
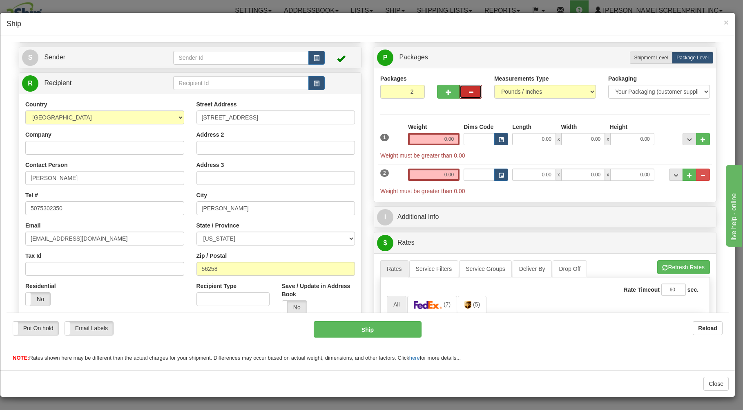
type input "1"
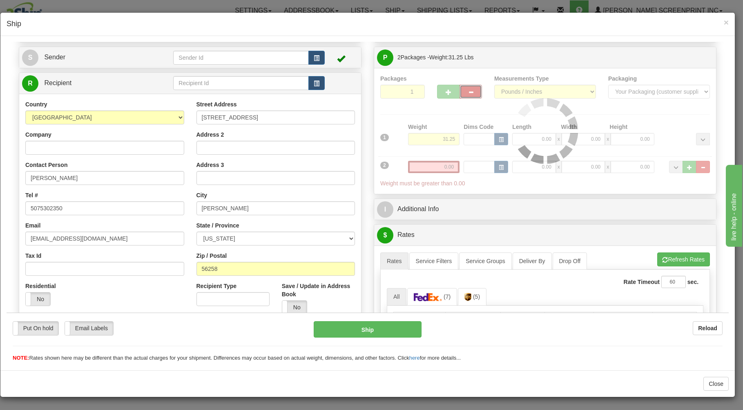
type input "31.30"
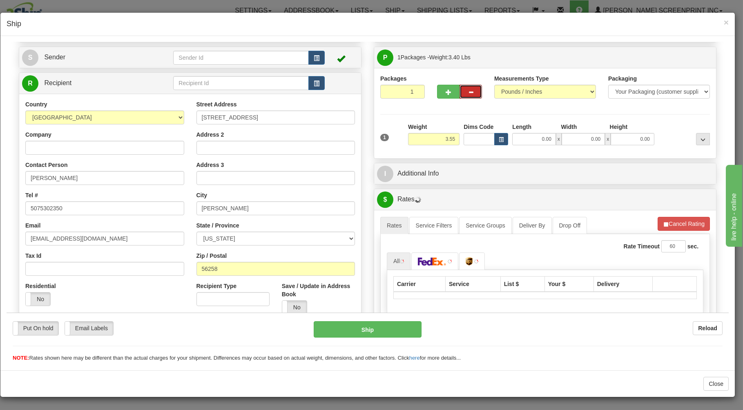
type input "3.60"
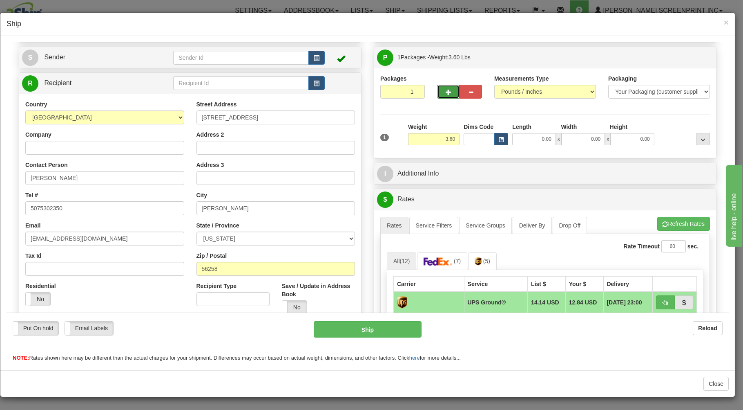
click at [446, 92] on span "button" at bounding box center [449, 91] width 6 height 5
type input "2"
click at [698, 59] on span "Package Level" at bounding box center [693, 57] width 32 height 6
radio input "true"
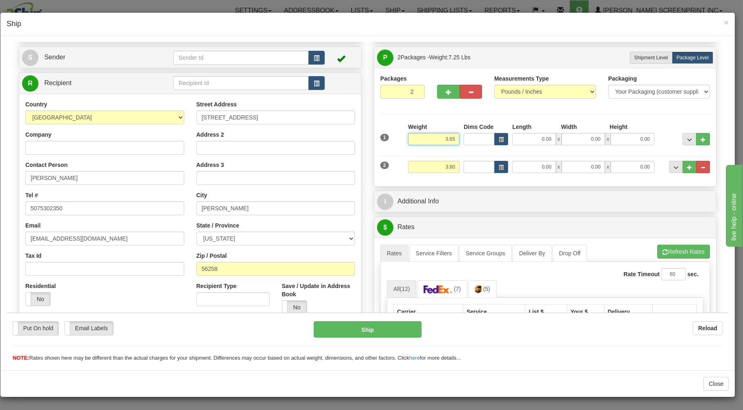
click at [453, 137] on input "3.65" at bounding box center [433, 138] width 51 height 12
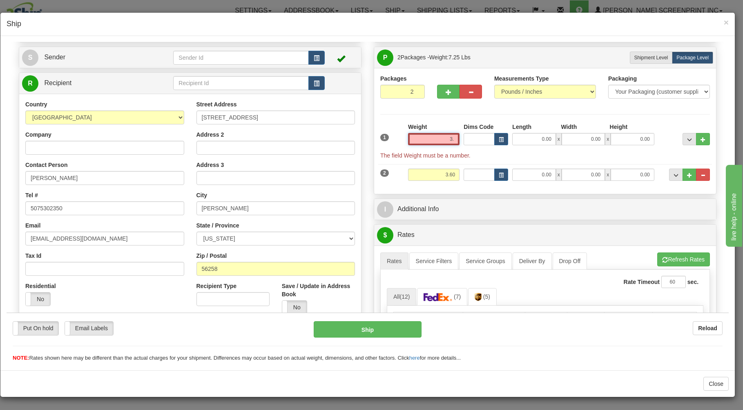
type input "3"
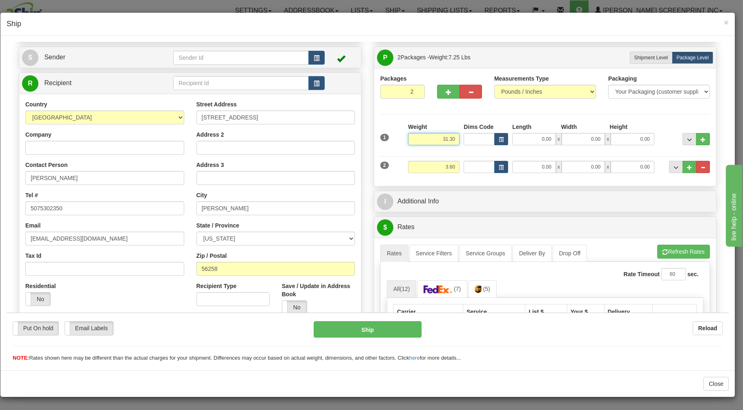
type input "31.30"
click at [547, 137] on input "0.00" at bounding box center [534, 138] width 43 height 12
type input "38.00"
click at [578, 145] on input "0.00" at bounding box center [583, 138] width 43 height 12
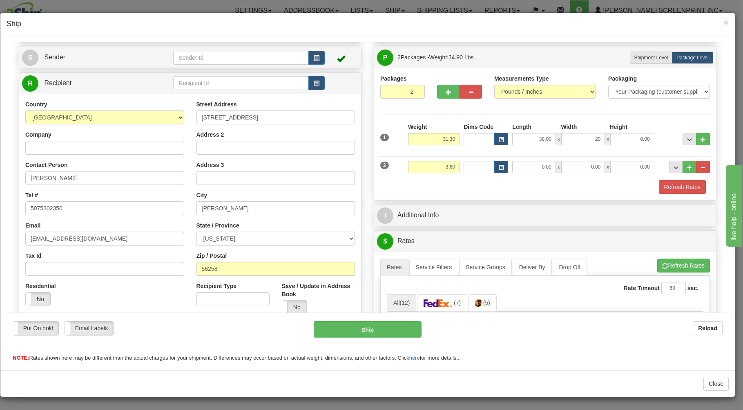
type input "20.00"
click at [649, 139] on div "38.00 x 20.00 x 0.00" at bounding box center [583, 138] width 146 height 12
click at [638, 142] on input "0.00" at bounding box center [632, 138] width 43 height 12
type input "8.00"
click at [450, 167] on input "3.60" at bounding box center [433, 166] width 51 height 12
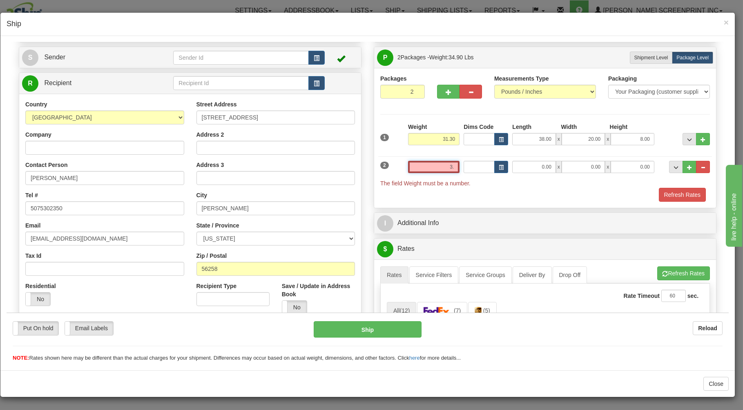
type input "3"
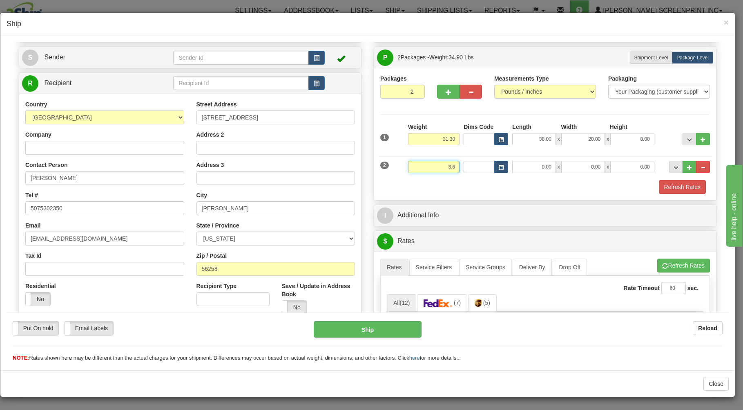
type input "3.60"
click at [519, 165] on input "0.00" at bounding box center [534, 166] width 43 height 12
type input "32.00"
click at [587, 169] on input "0.00" at bounding box center [583, 166] width 43 height 12
type input "28.00"
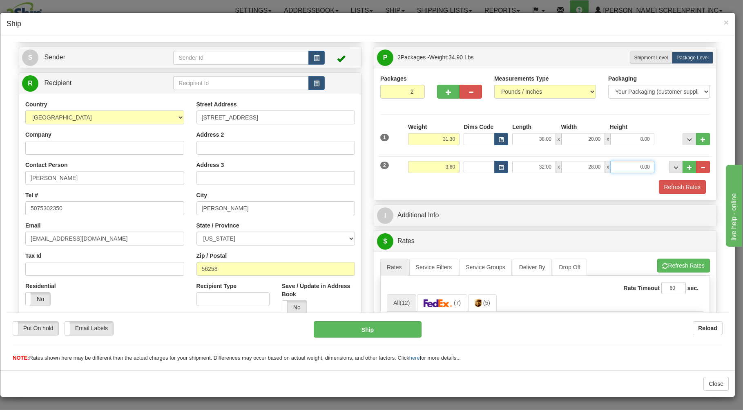
click at [627, 163] on input "0.00" at bounding box center [632, 166] width 43 height 12
type input "2.00"
click at [686, 188] on button "Refresh Rates" at bounding box center [682, 186] width 47 height 14
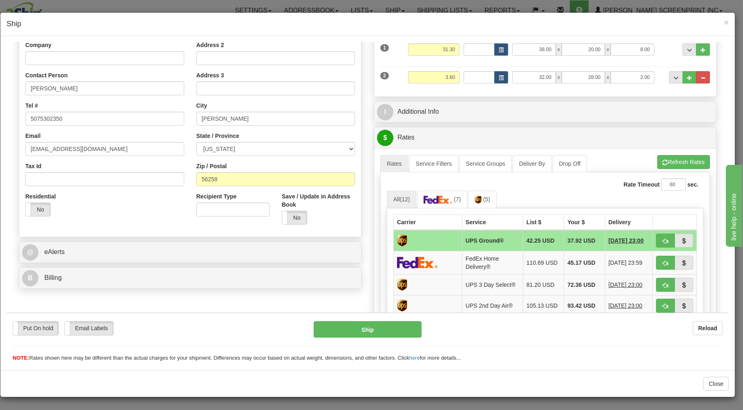
scroll to position [175, 0]
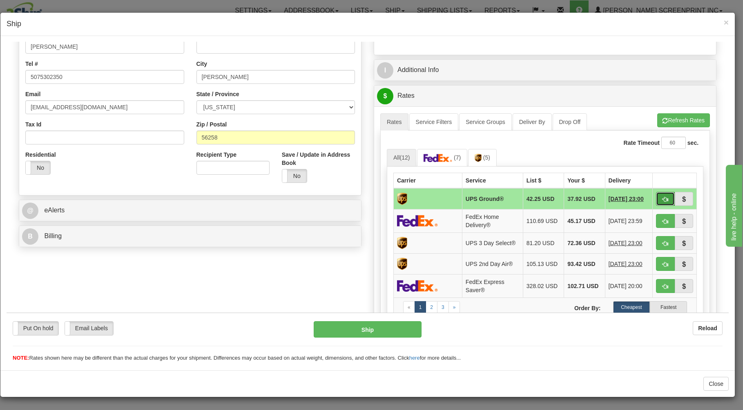
click at [663, 201] on span "button" at bounding box center [666, 198] width 6 height 5
type input "03"
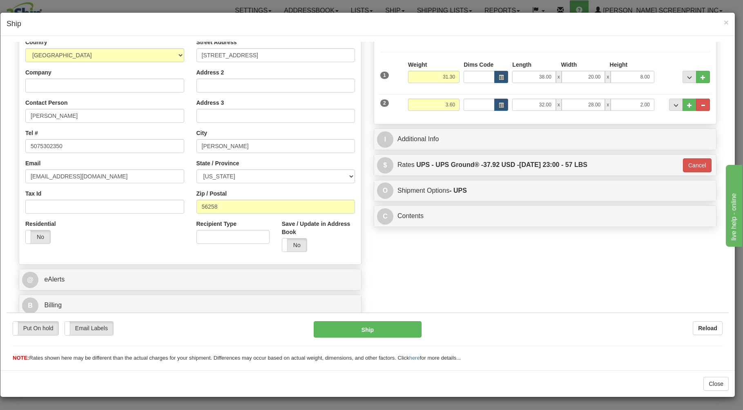
scroll to position [107, 0]
click at [396, 323] on button "Ship" at bounding box center [368, 328] width 108 height 16
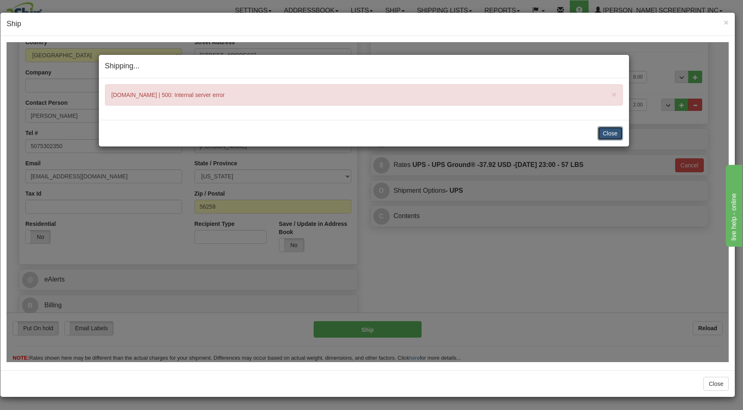
click at [609, 128] on button "Close" at bounding box center [610, 133] width 25 height 14
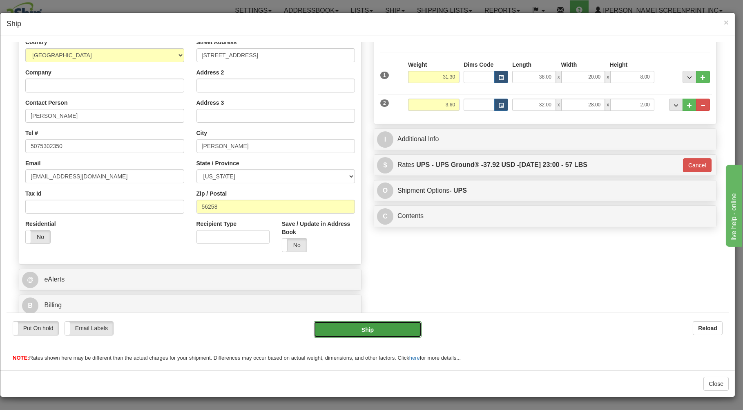
click at [336, 325] on button "Ship" at bounding box center [368, 328] width 108 height 16
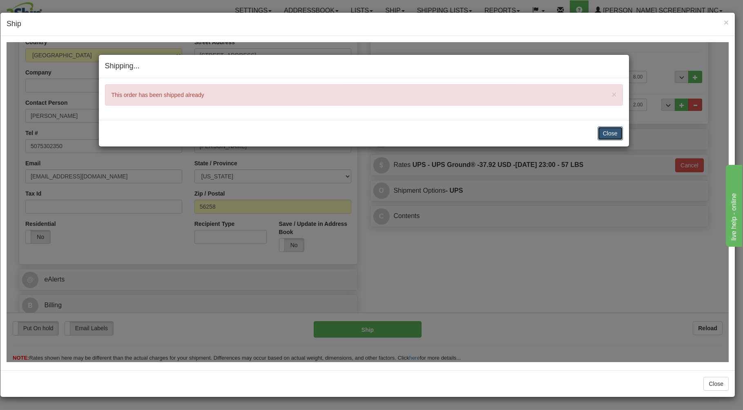
click at [611, 133] on button "Close" at bounding box center [610, 133] width 25 height 14
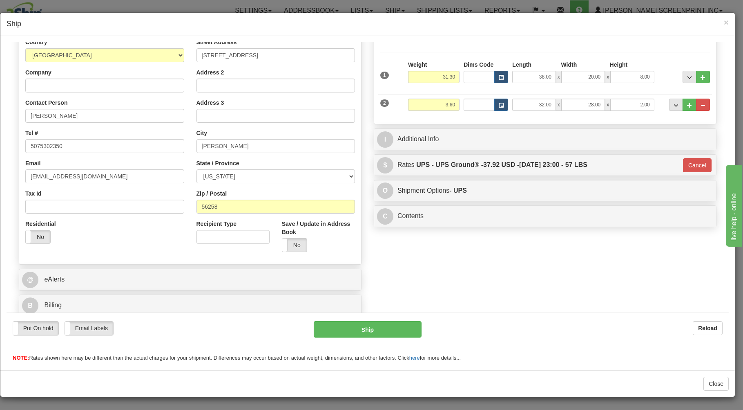
scroll to position [64, 0]
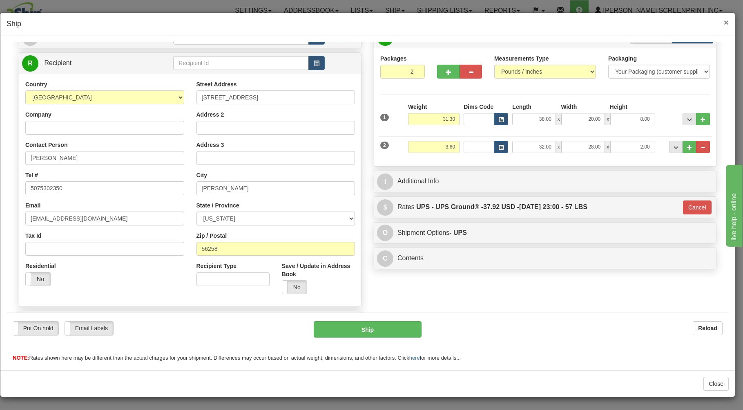
click at [728, 23] on span "×" at bounding box center [726, 22] width 5 height 9
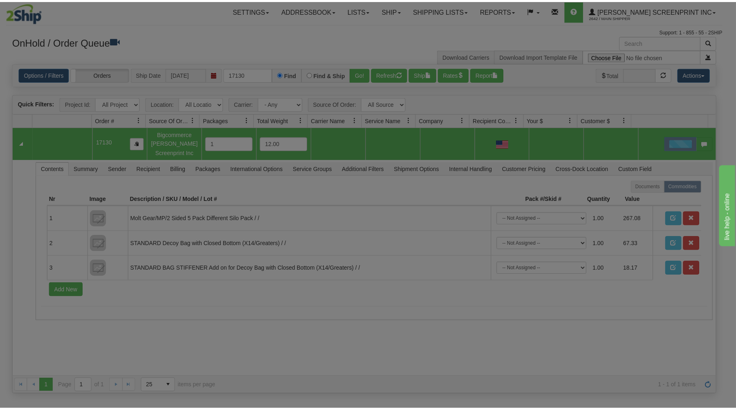
scroll to position [0, 0]
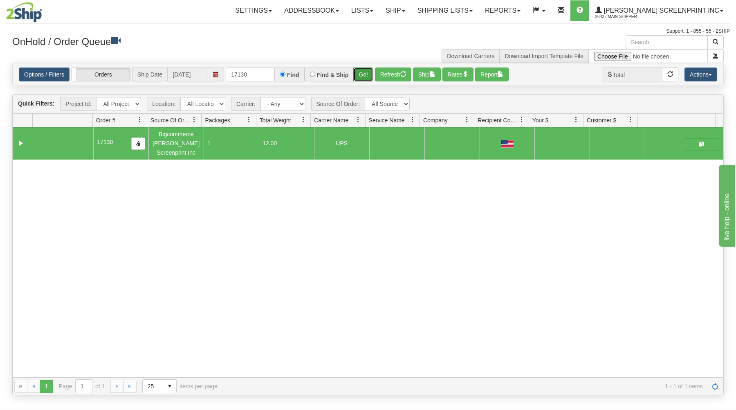
click at [367, 74] on button "Go!" at bounding box center [363, 74] width 20 height 14
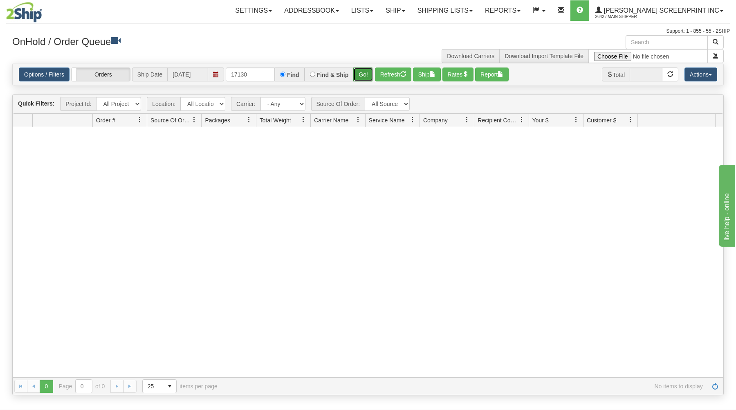
click at [365, 74] on button "Go!" at bounding box center [363, 74] width 20 height 14
click at [695, 74] on button "Actions" at bounding box center [700, 74] width 33 height 14
drag, startPoint x: 480, startPoint y: 6, endPoint x: 477, endPoint y: 8, distance: 4.2
click at [479, 6] on link "Shipping lists" at bounding box center [444, 10] width 67 height 20
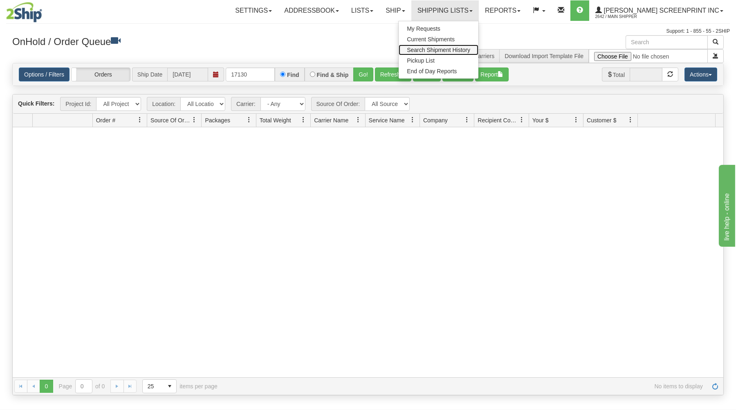
click at [470, 48] on span "Search Shipment History" at bounding box center [438, 50] width 63 height 7
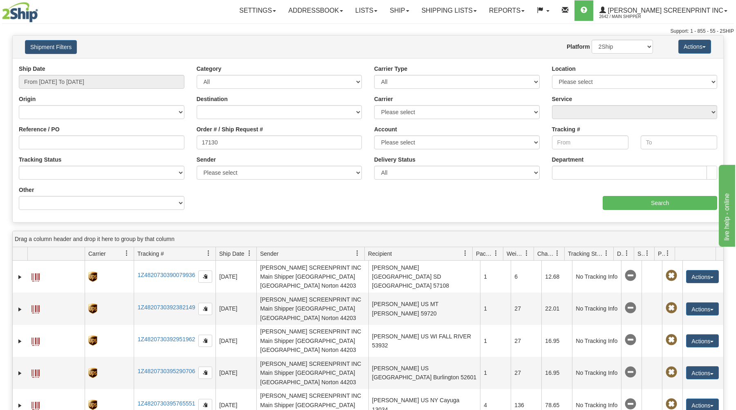
type input "17130"
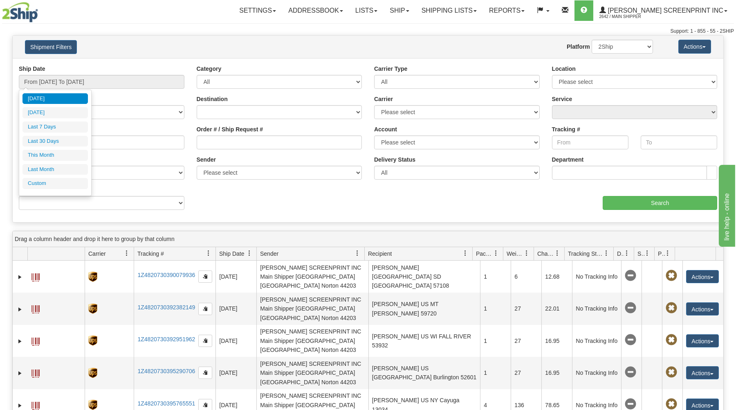
drag, startPoint x: 0, startPoint y: 0, endPoint x: 73, endPoint y: 142, distance: 159.6
click at [73, 142] on li "Last 30 Days" at bounding box center [54, 141] width 65 height 11
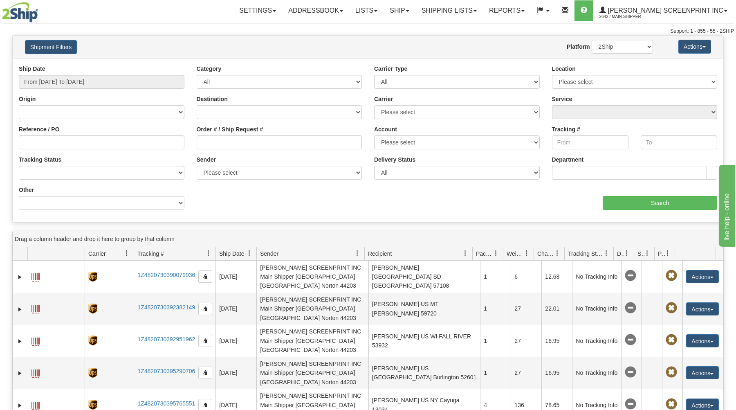
type input "From 08/12/2025 To 09/10/2025"
drag, startPoint x: 251, startPoint y: 145, endPoint x: 242, endPoint y: 136, distance: 12.4
click at [248, 143] on input "Order # / Ship Request #" at bounding box center [280, 142] width 166 height 14
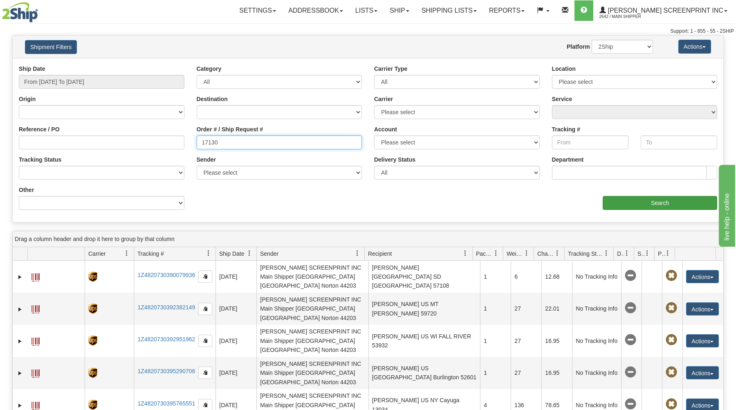
type input "17130"
click at [622, 201] on input "Search" at bounding box center [659, 203] width 114 height 14
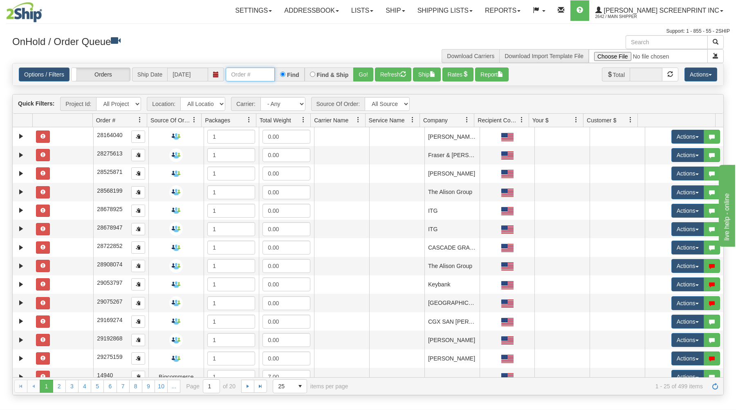
click at [249, 76] on input "text" at bounding box center [250, 74] width 49 height 14
type input "17130"
click at [365, 73] on button "Go!" at bounding box center [363, 74] width 20 height 14
drag, startPoint x: 244, startPoint y: 78, endPoint x: 236, endPoint y: 81, distance: 8.3
click at [244, 78] on input "text" at bounding box center [250, 74] width 49 height 14
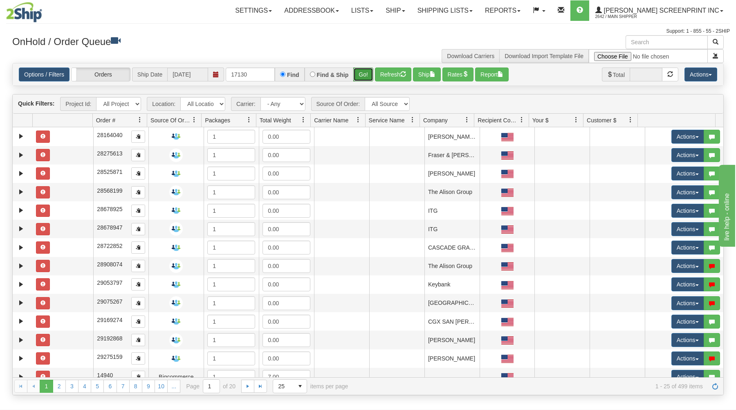
click at [361, 68] on button "Go!" at bounding box center [363, 74] width 20 height 14
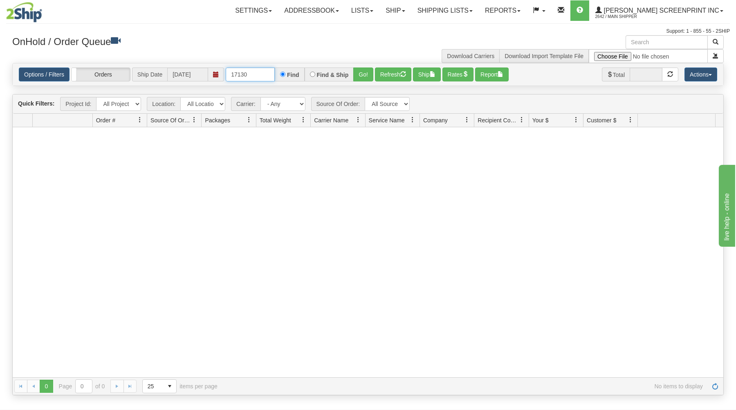
drag, startPoint x: 228, startPoint y: 74, endPoint x: 329, endPoint y: 61, distance: 102.1
click at [329, 61] on div "× OnHold / Order Queue Download Carriers Download Import Template File Is equal…" at bounding box center [367, 215] width 723 height 360
drag, startPoint x: 361, startPoint y: 71, endPoint x: 365, endPoint y: 122, distance: 51.2
click at [360, 71] on button "Go!" at bounding box center [363, 74] width 20 height 14
drag, startPoint x: 228, startPoint y: 74, endPoint x: 282, endPoint y: 71, distance: 53.2
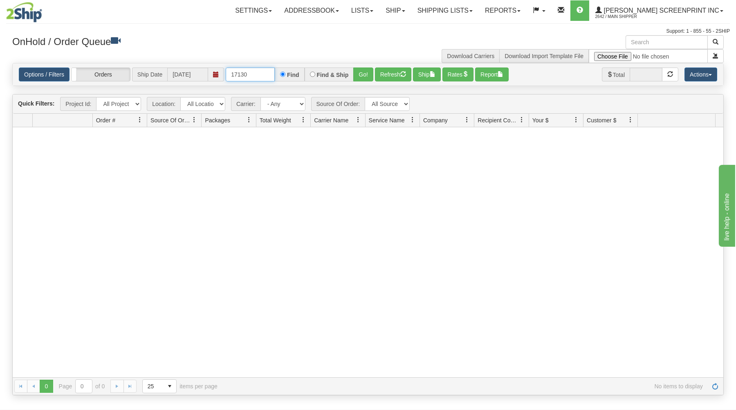
click at [282, 71] on div "17130 Find Find & Ship Go!" at bounding box center [300, 74] width 148 height 14
type input "17146"
click at [361, 71] on button "Go!" at bounding box center [363, 74] width 20 height 14
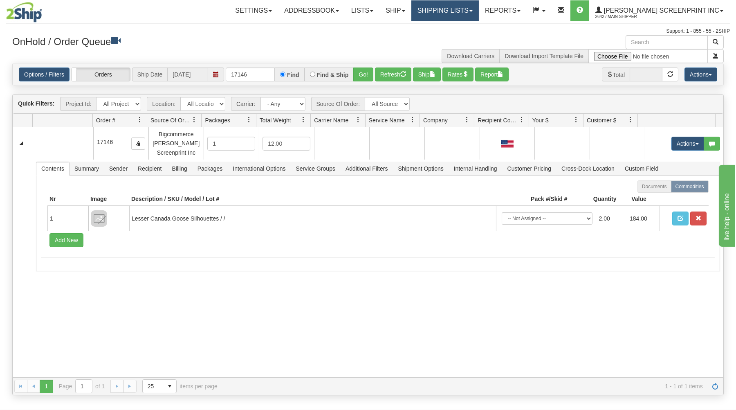
click at [456, 11] on link "Shipping lists" at bounding box center [444, 10] width 67 height 20
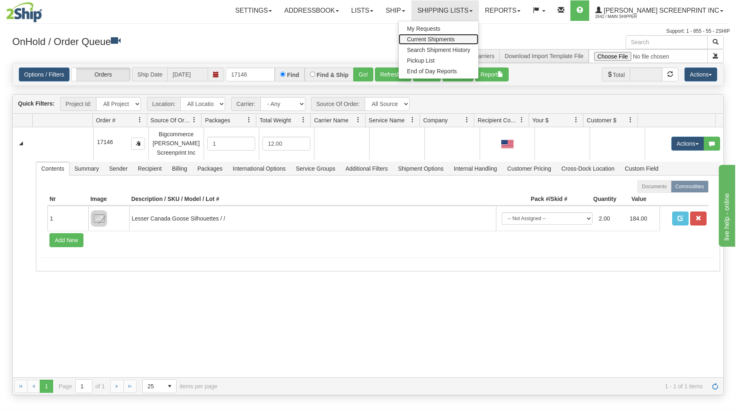
click at [446, 36] on link "Current Shipments" at bounding box center [438, 39] width 80 height 11
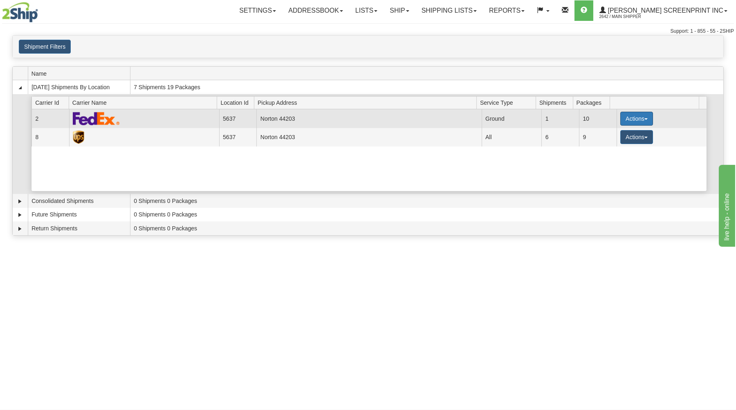
click at [630, 114] on button "Actions" at bounding box center [636, 119] width 33 height 14
click at [615, 136] on span "Details" at bounding box center [606, 134] width 22 height 6
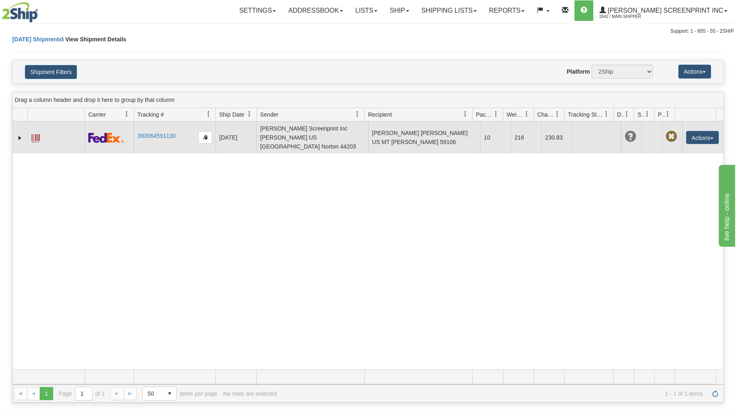
click at [39, 134] on span at bounding box center [35, 138] width 8 height 8
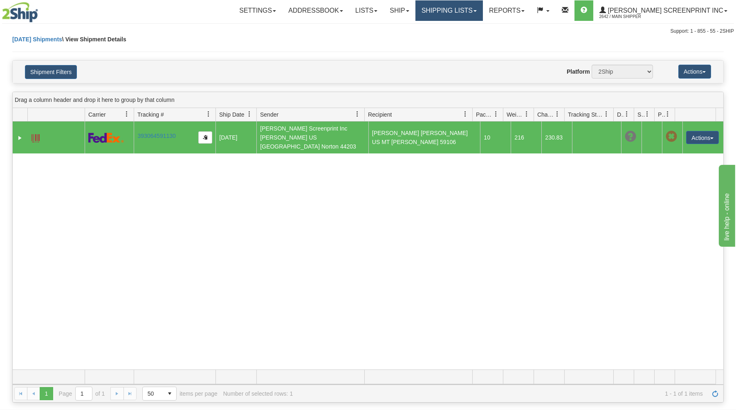
click at [464, 11] on link "Shipping lists" at bounding box center [448, 10] width 67 height 20
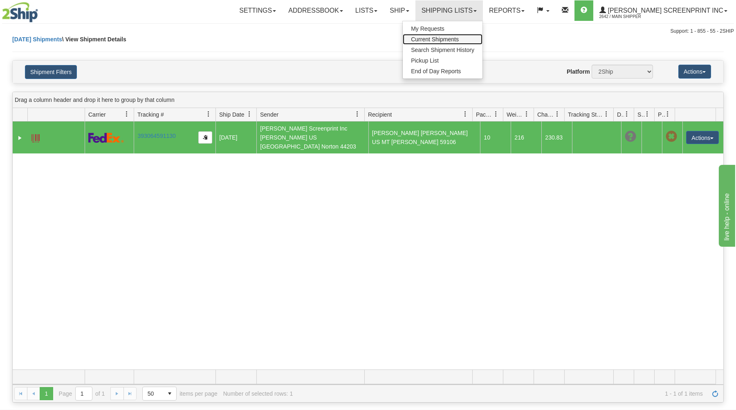
click at [459, 38] on span "Current Shipments" at bounding box center [435, 39] width 48 height 7
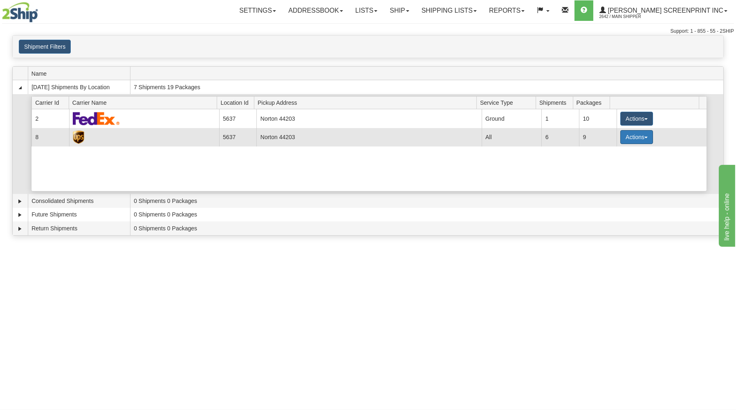
click at [624, 136] on button "Actions" at bounding box center [636, 137] width 33 height 14
click at [612, 151] on span "Details" at bounding box center [606, 152] width 22 height 6
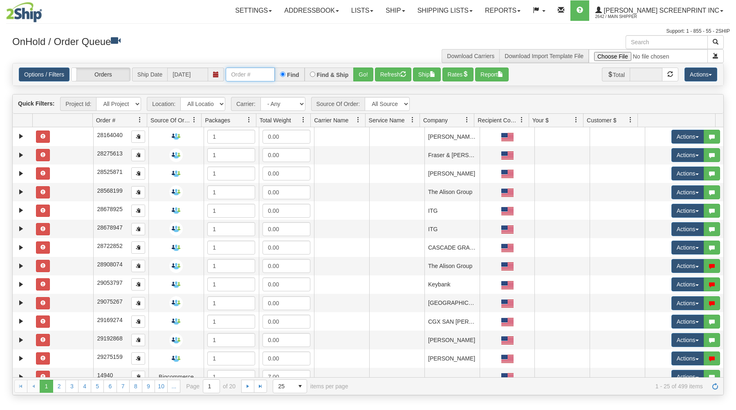
click at [267, 75] on input "text" at bounding box center [250, 74] width 49 height 14
type input "17130"
click at [363, 74] on button "Go!" at bounding box center [363, 74] width 20 height 14
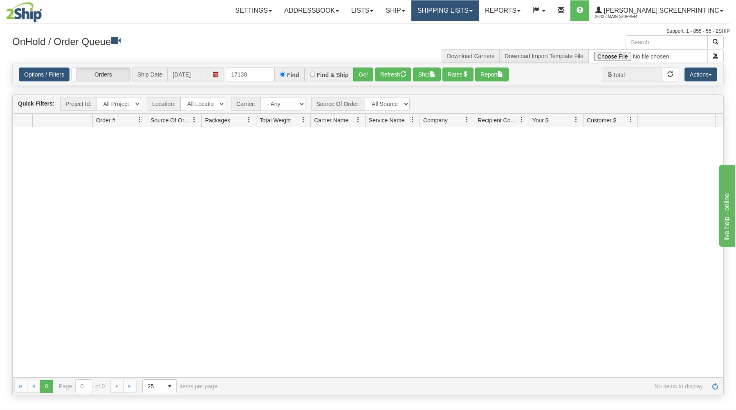
click at [479, 13] on link "Shipping lists" at bounding box center [444, 10] width 67 height 20
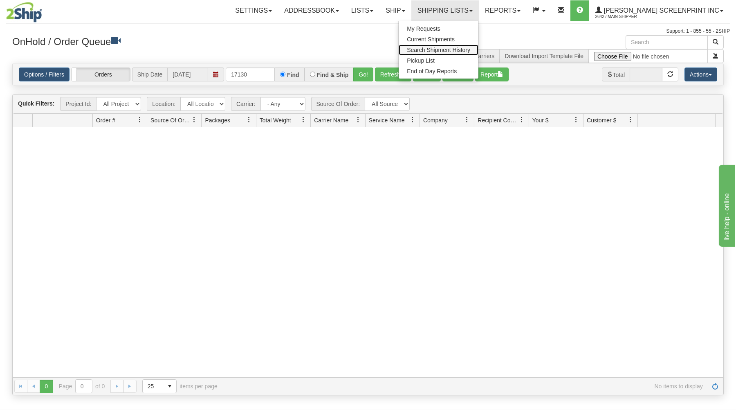
drag, startPoint x: 469, startPoint y: 48, endPoint x: 457, endPoint y: 66, distance: 22.3
click at [469, 48] on span "Search Shipment History" at bounding box center [438, 50] width 63 height 7
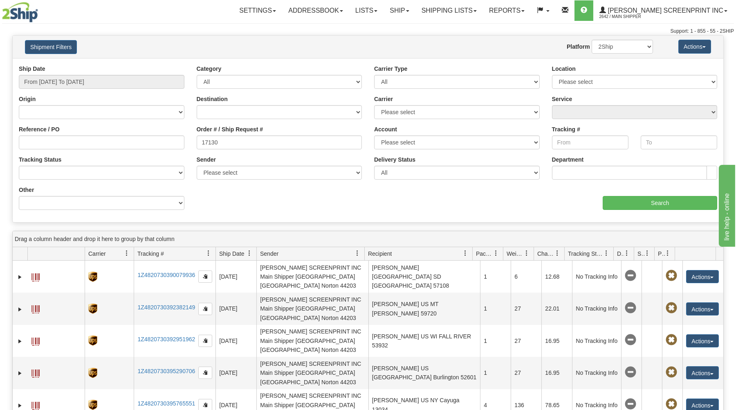
type input "17130"
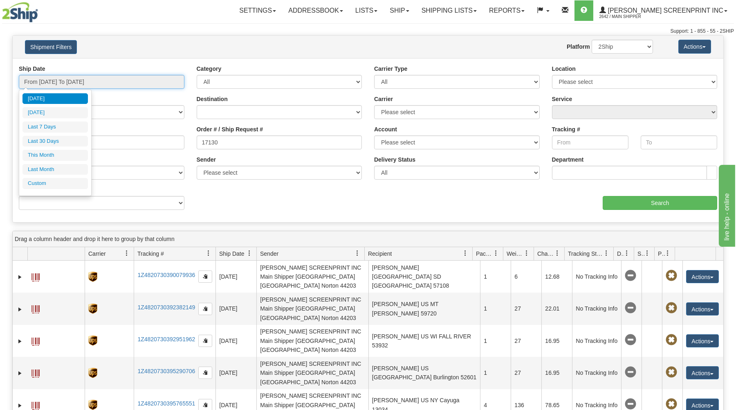
click at [154, 83] on input "From [DATE] To [DATE]" at bounding box center [102, 82] width 166 height 14
drag, startPoint x: 67, startPoint y: 142, endPoint x: 161, endPoint y: 163, distance: 96.9
click at [66, 142] on li "Last 30 Days" at bounding box center [54, 141] width 65 height 11
type input "From [DATE] To [DATE]"
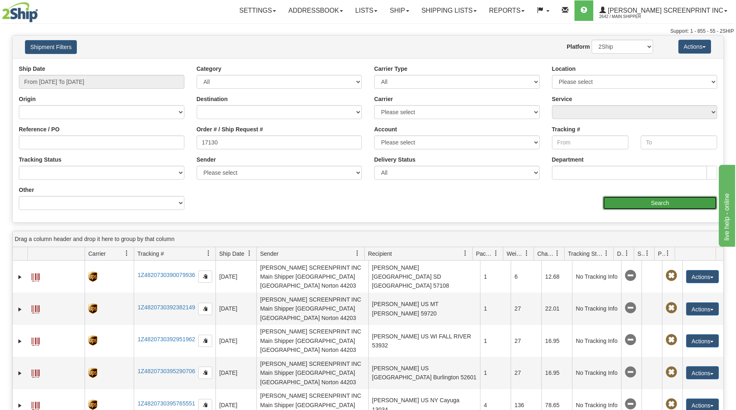
click at [631, 202] on input "Search" at bounding box center [659, 203] width 114 height 14
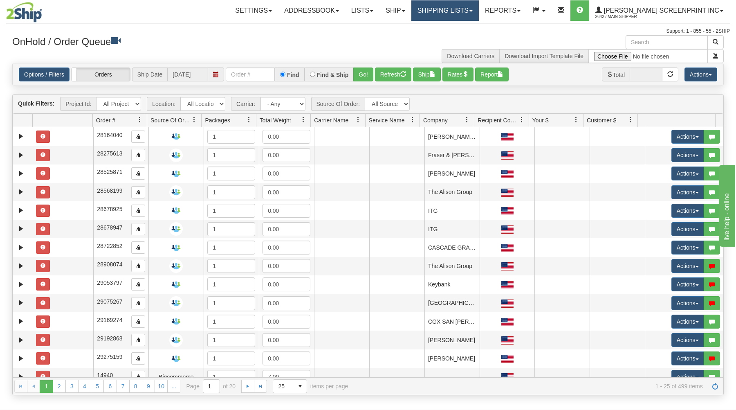
click at [463, 11] on link "Shipping lists" at bounding box center [444, 10] width 67 height 20
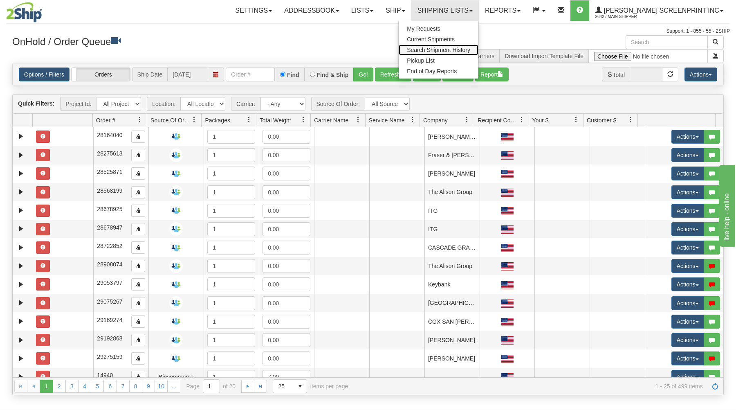
click at [451, 47] on link "Search Shipment History" at bounding box center [438, 50] width 80 height 11
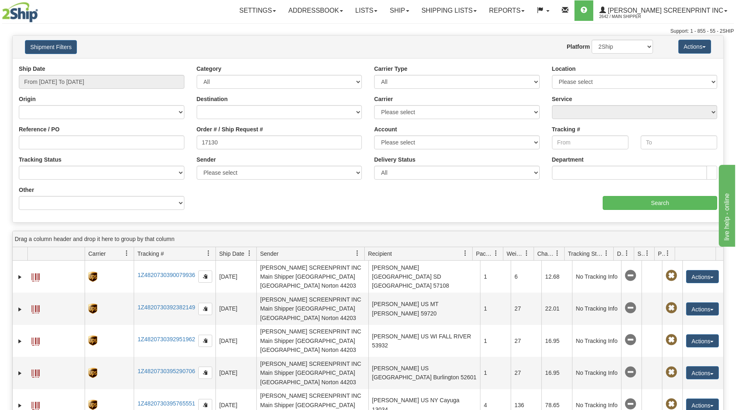
type input "17130"
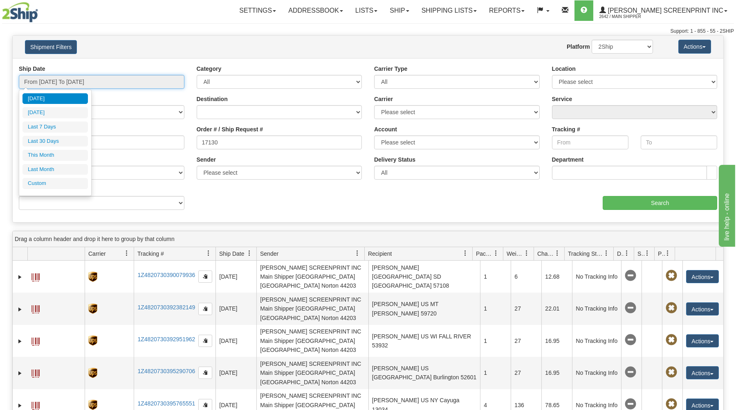
type input "[DATE]"
click at [143, 78] on input "From [DATE] To [DATE]" at bounding box center [102, 82] width 166 height 14
click at [84, 184] on li "Custom" at bounding box center [54, 183] width 65 height 11
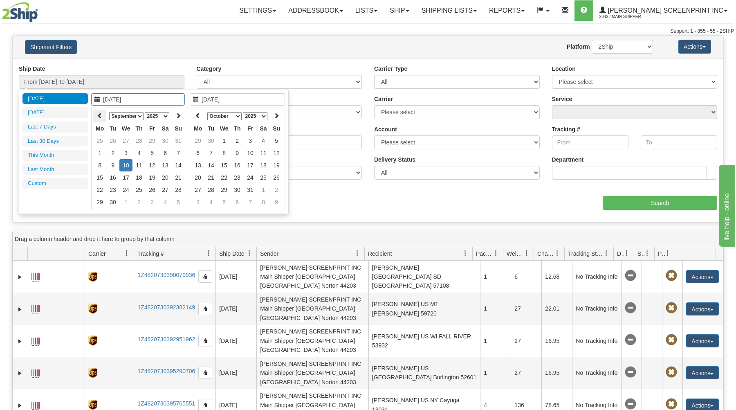
click at [98, 115] on icon at bounding box center [100, 115] width 6 height 6
type input "[DATE]"
click at [150, 189] on td "29" at bounding box center [151, 190] width 13 height 12
click at [207, 112] on select "January February March April May June July August September October November De…" at bounding box center [224, 116] width 34 height 8
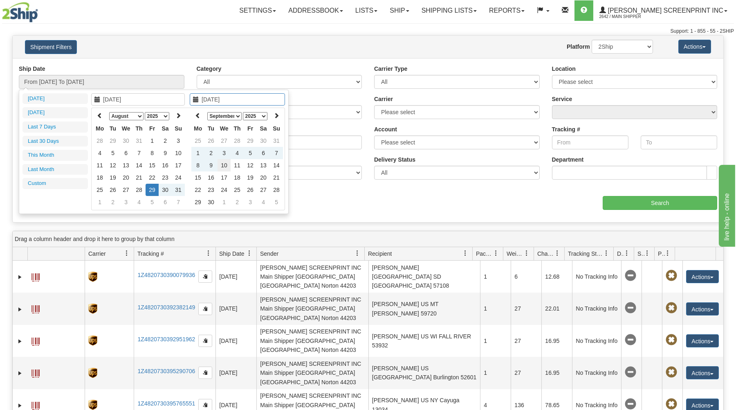
type input "[DATE]"
click at [225, 163] on td "10" at bounding box center [223, 165] width 13 height 12
type input "From 08/29/2025 To 09/10/2025"
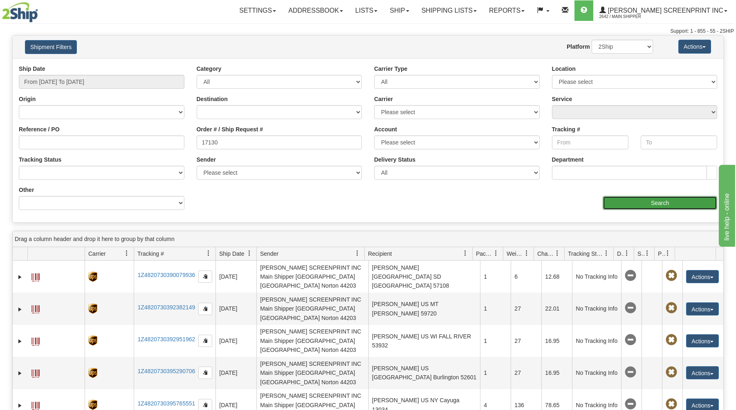
click at [635, 199] on input "Search" at bounding box center [659, 203] width 114 height 14
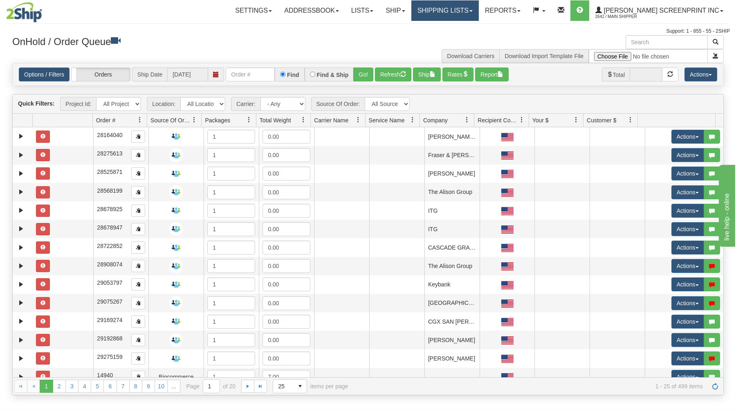
click at [477, 12] on link "Shipping lists" at bounding box center [444, 10] width 67 height 20
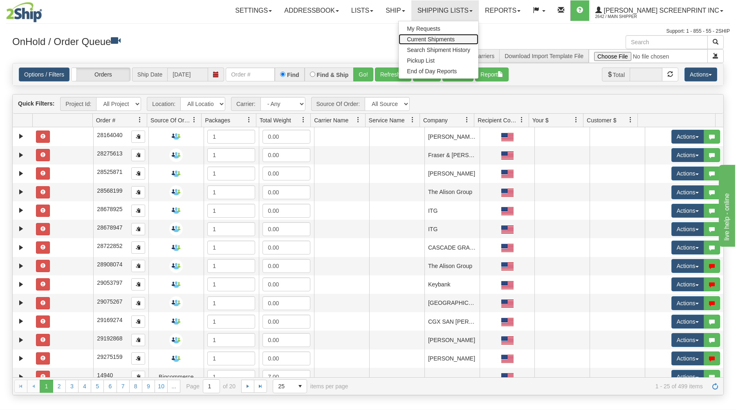
click at [466, 36] on link "Current Shipments" at bounding box center [438, 39] width 80 height 11
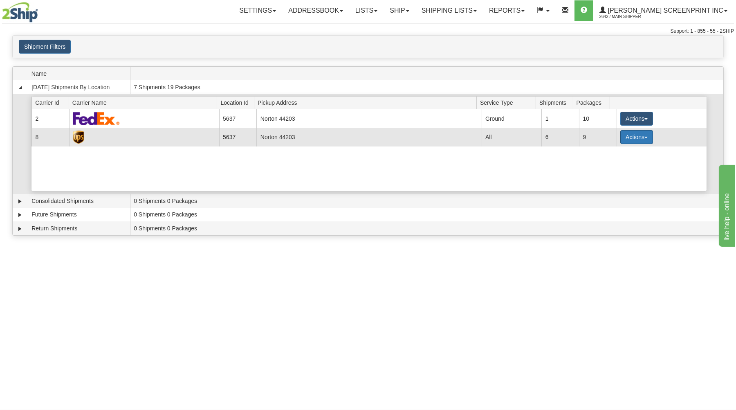
click at [629, 136] on button "Actions" at bounding box center [636, 137] width 33 height 14
click at [609, 152] on span "Details" at bounding box center [606, 152] width 22 height 6
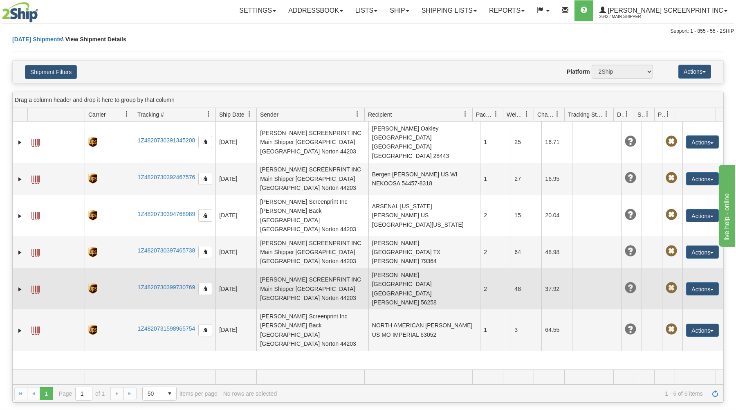
click at [32, 285] on span at bounding box center [35, 289] width 8 height 8
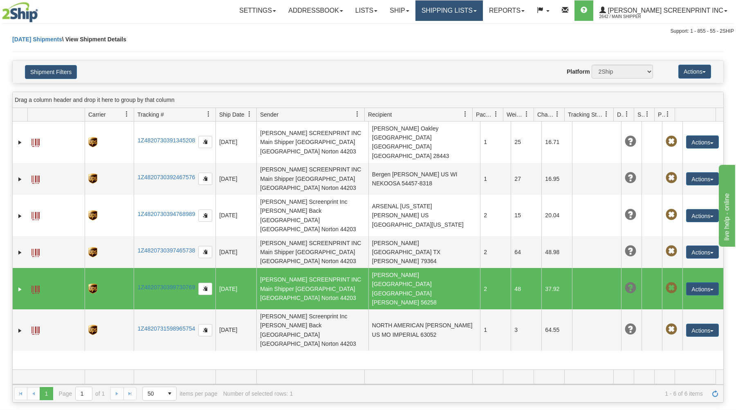
click at [477, 9] on link "Shipping lists" at bounding box center [448, 10] width 67 height 20
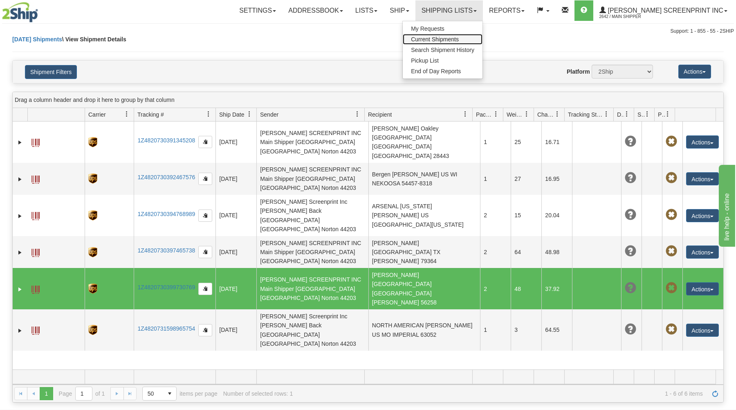
click at [459, 37] on span "Current Shipments" at bounding box center [435, 39] width 48 height 7
